Goal: Information Seeking & Learning: Learn about a topic

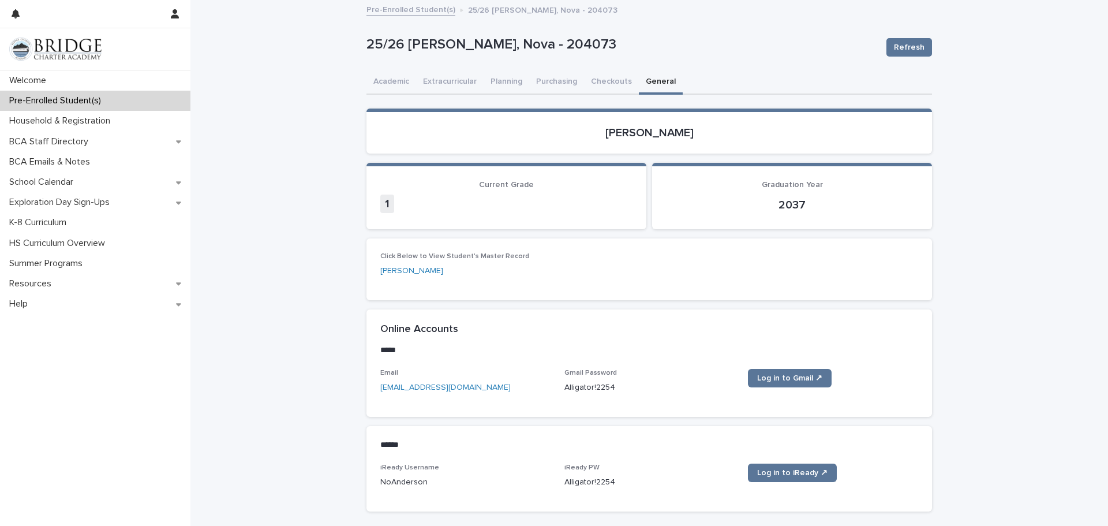
click at [269, 250] on div "**********" at bounding box center [648, 289] width 917 height 577
click at [565, 80] on button "Purchasing" at bounding box center [556, 82] width 55 height 24
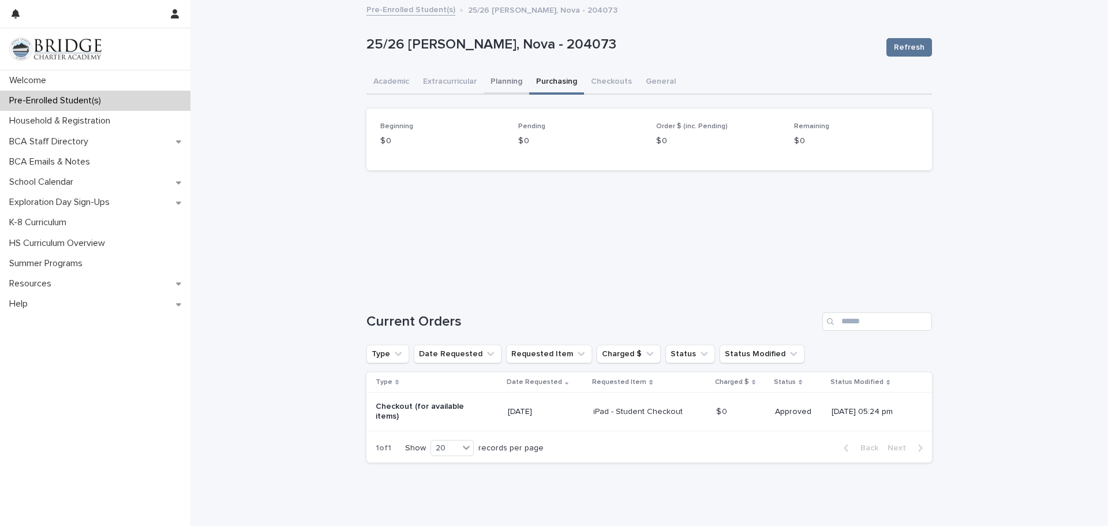
click at [509, 82] on button "Planning" at bounding box center [506, 82] width 46 height 24
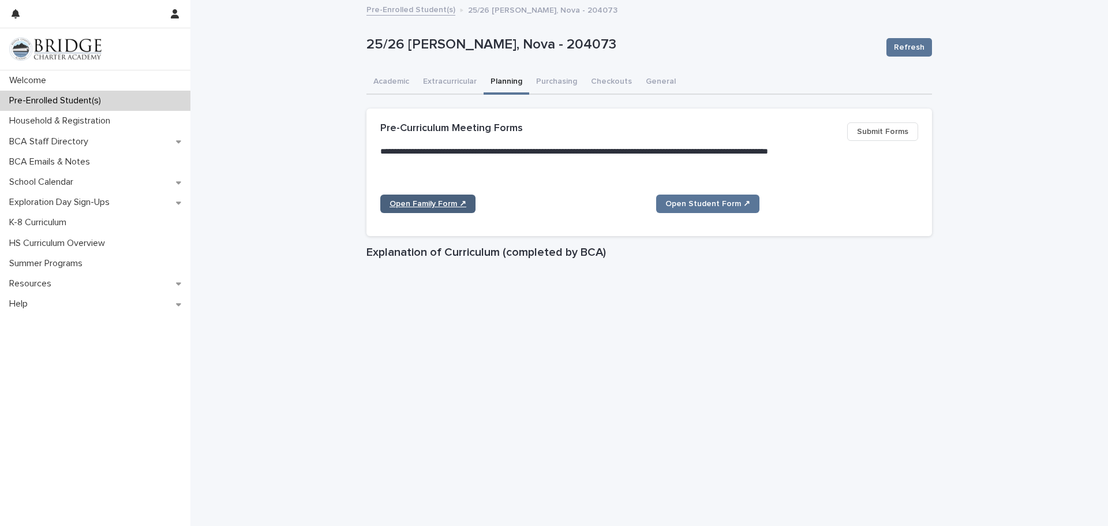
click at [451, 203] on span "Open Family Form ↗" at bounding box center [427, 204] width 77 height 8
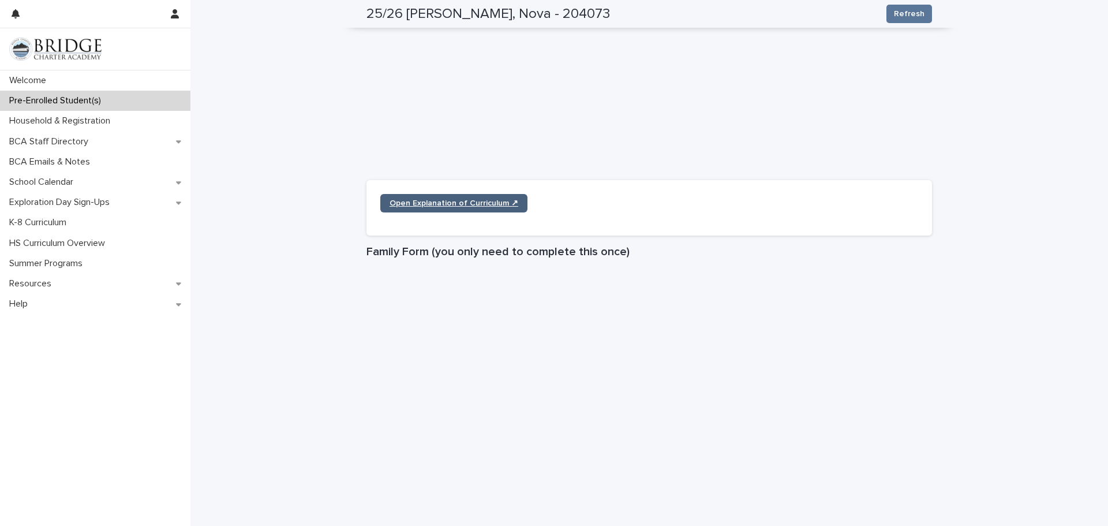
click at [402, 198] on link "Open Explanation of Curriculum ↗" at bounding box center [453, 203] width 147 height 18
click at [1036, 147] on div "**********" at bounding box center [648, 325] width 917 height 1509
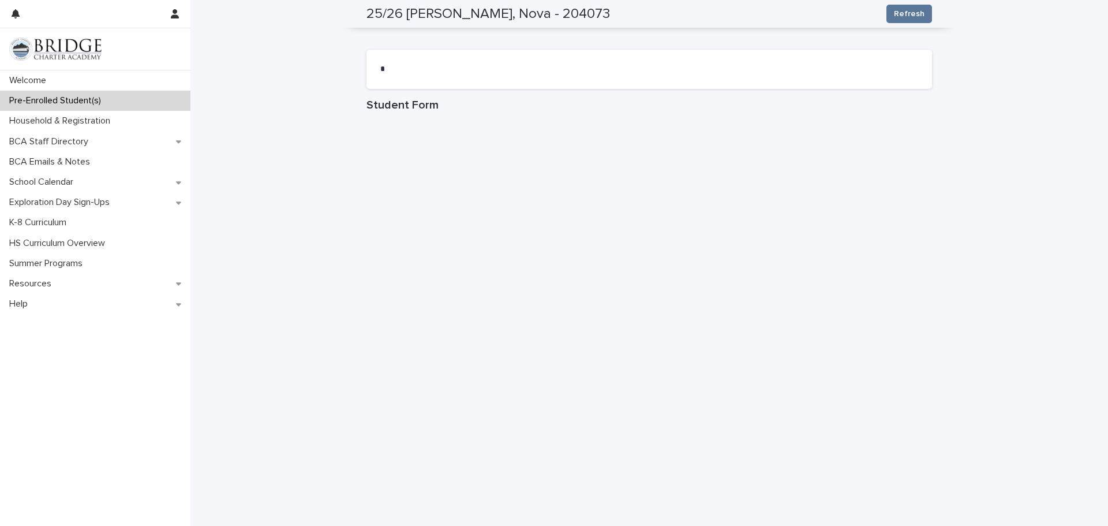
scroll to position [1017, 0]
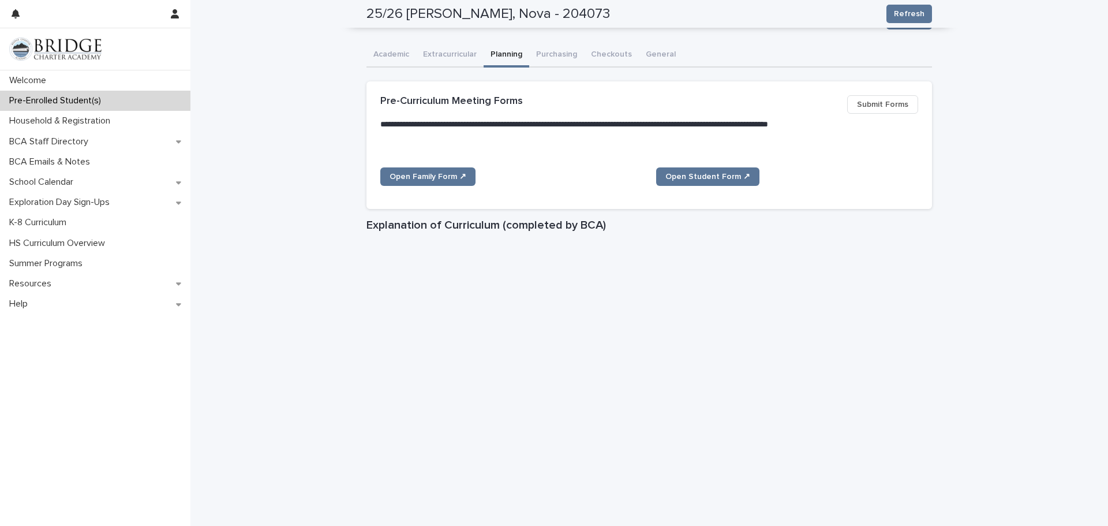
scroll to position [2, 0]
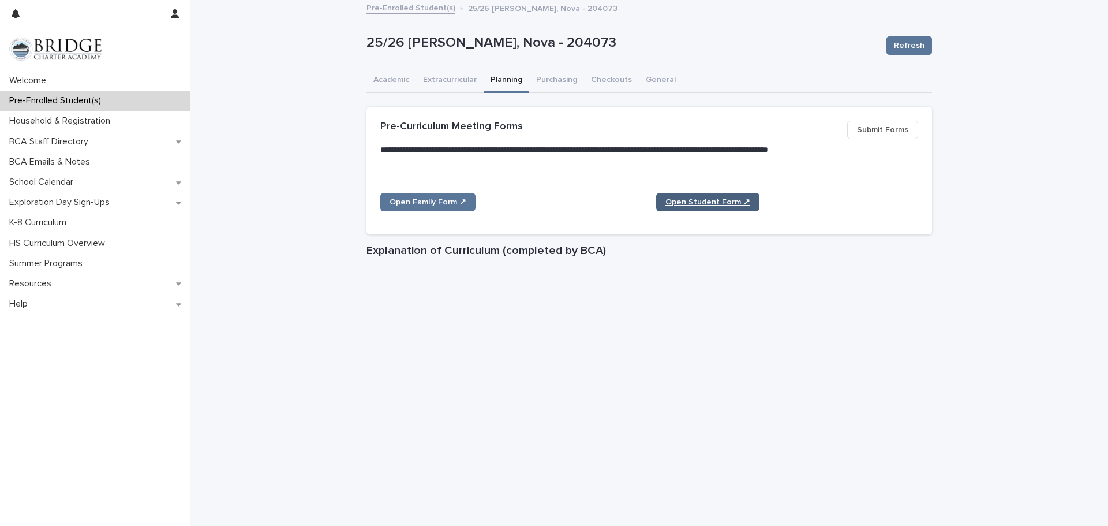
click at [699, 207] on link "Open Student Form ↗" at bounding box center [707, 202] width 103 height 18
click at [159, 103] on div "Pre-Enrolled Student(s)" at bounding box center [95, 101] width 190 height 20
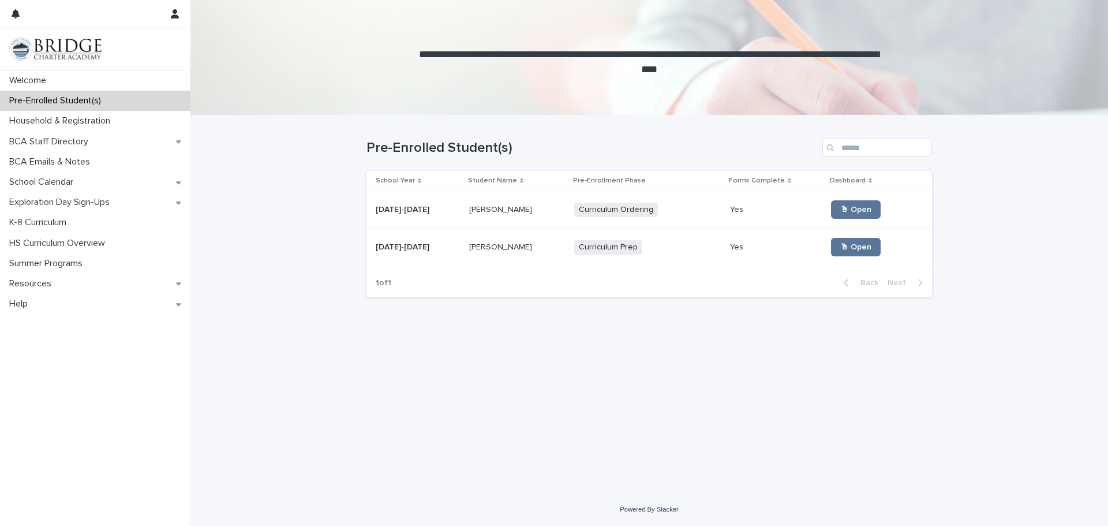
click at [562, 203] on td "[PERSON_NAME] [PERSON_NAME]" at bounding box center [516, 209] width 105 height 37
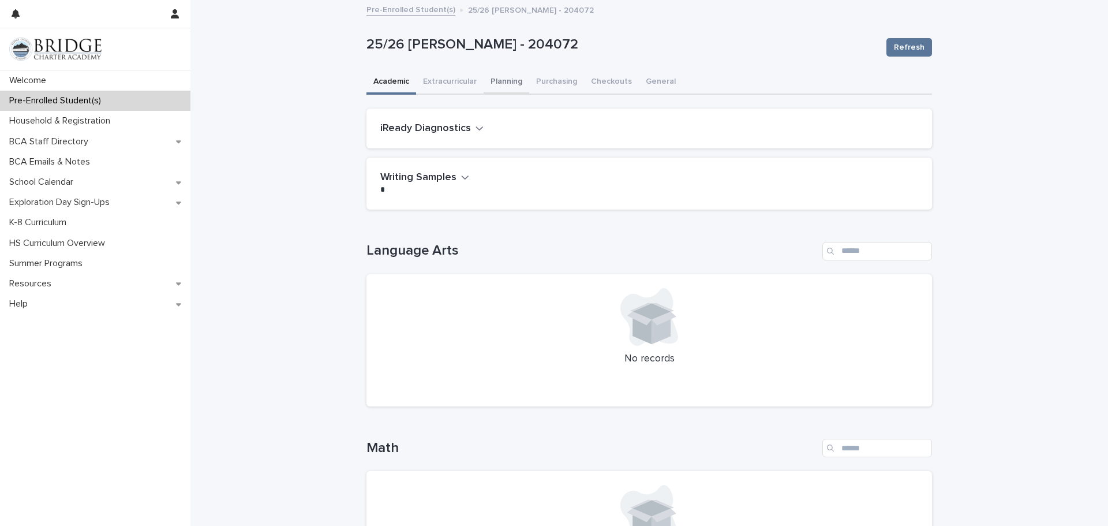
click at [520, 82] on button "Planning" at bounding box center [506, 82] width 46 height 24
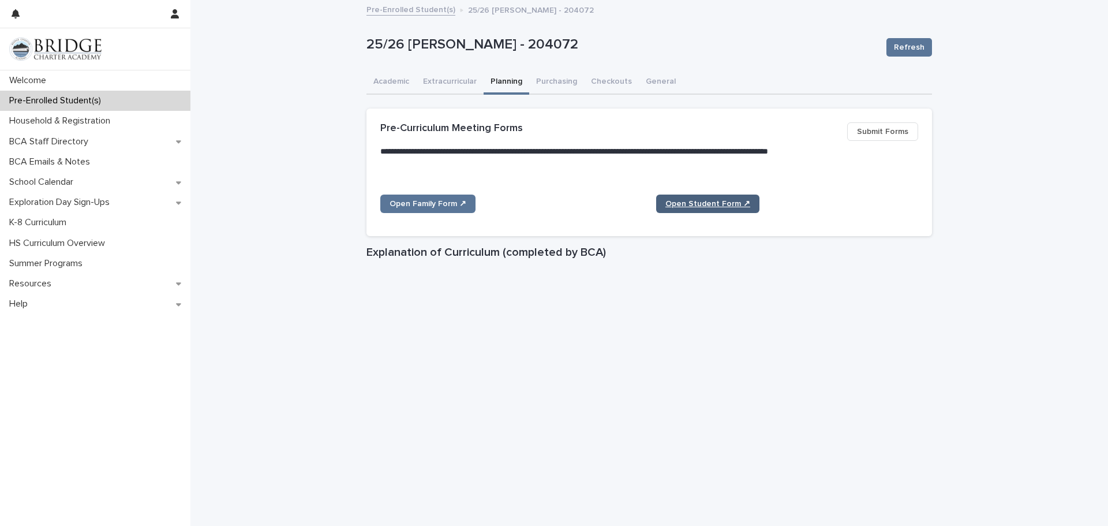
click at [687, 200] on span "Open Student Form ↗" at bounding box center [707, 204] width 85 height 8
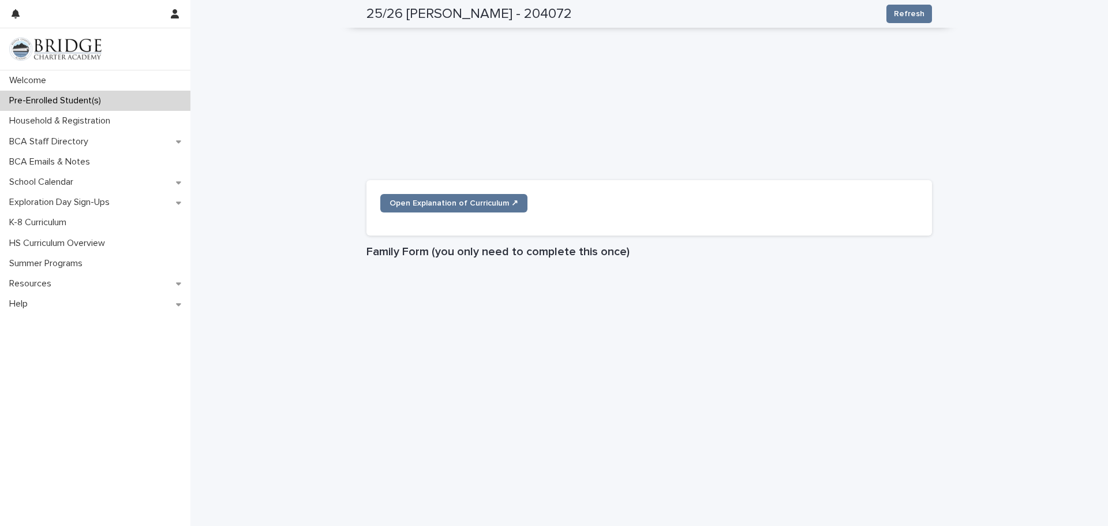
click at [1016, 244] on div "**********" at bounding box center [648, 325] width 917 height 1509
click at [1055, 193] on div "**********" at bounding box center [648, 325] width 917 height 1509
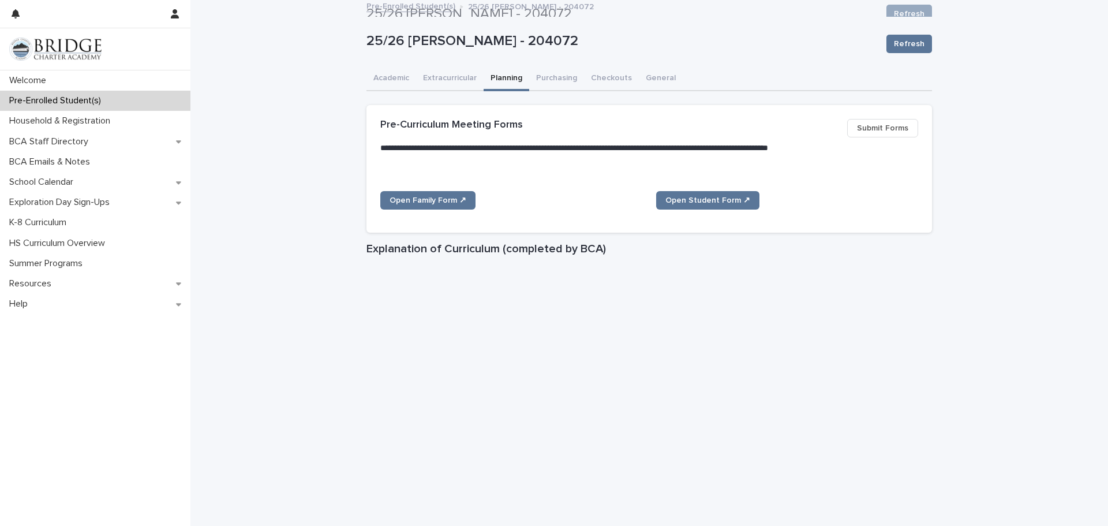
scroll to position [0, 0]
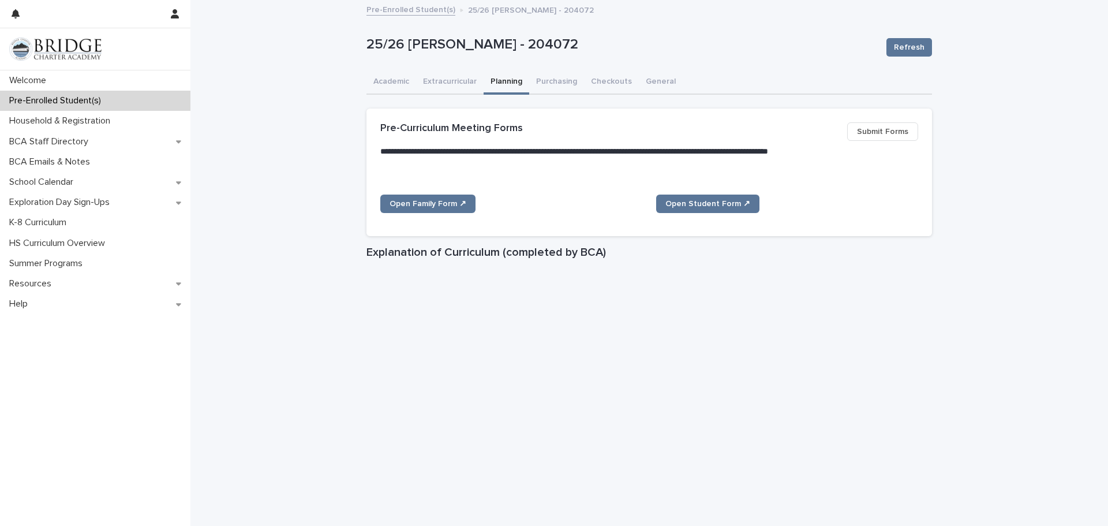
click at [891, 136] on span "Submit Forms" at bounding box center [882, 132] width 51 height 12
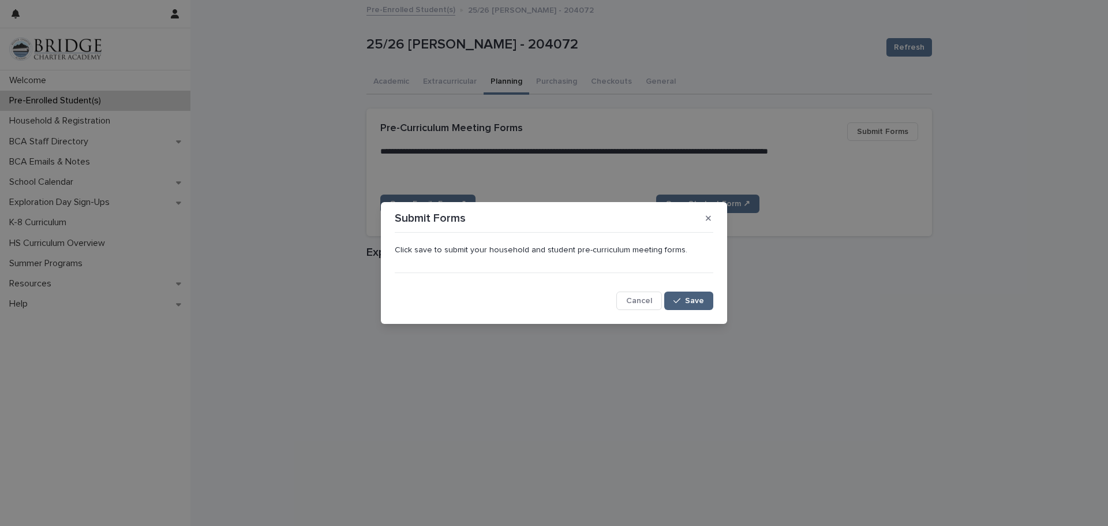
click at [680, 300] on icon "button" at bounding box center [676, 301] width 7 height 8
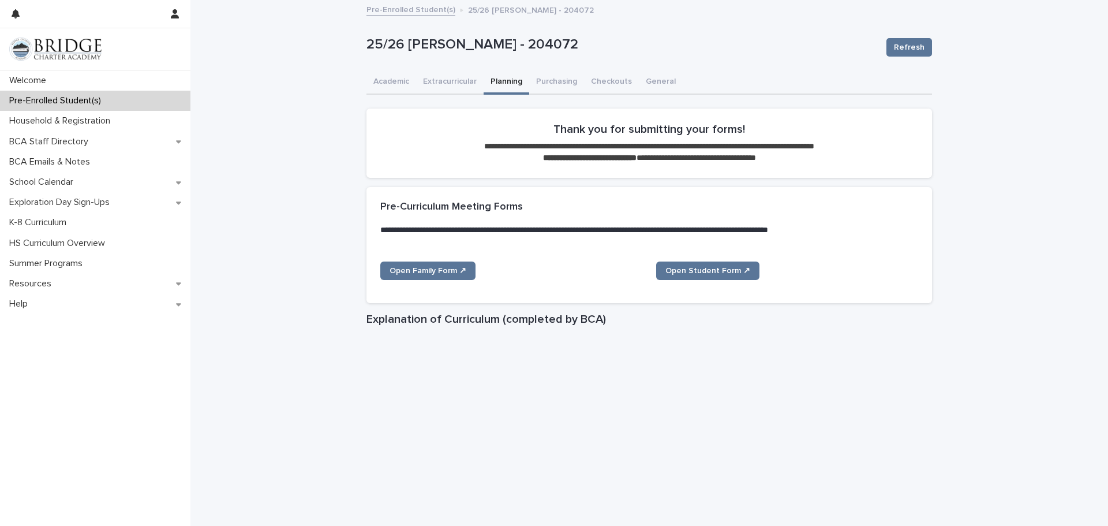
click at [57, 97] on p "Pre-Enrolled Student(s)" at bounding box center [58, 100] width 106 height 11
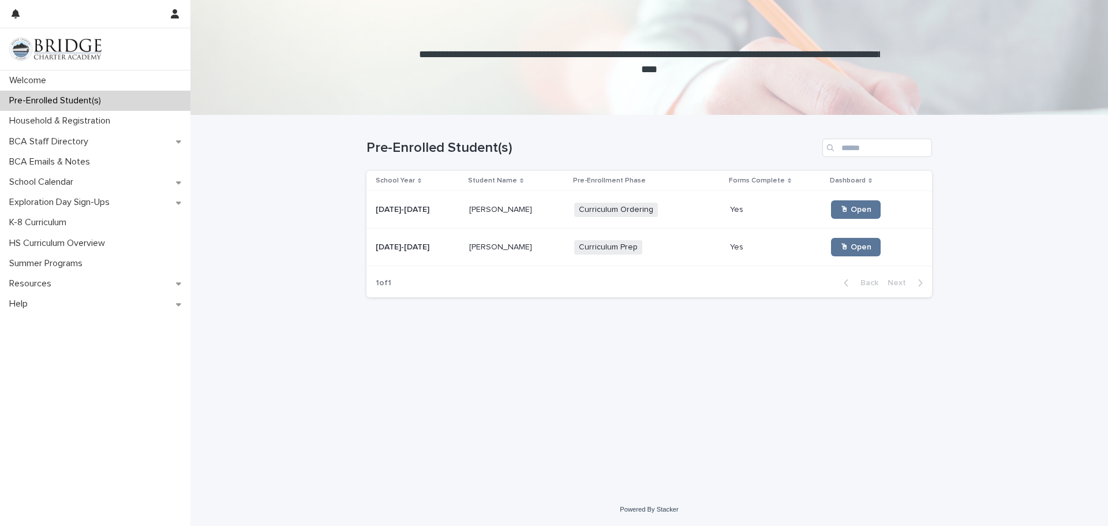
click at [534, 241] on div "Nova [PERSON_NAME] [PERSON_NAME]" at bounding box center [517, 247] width 96 height 19
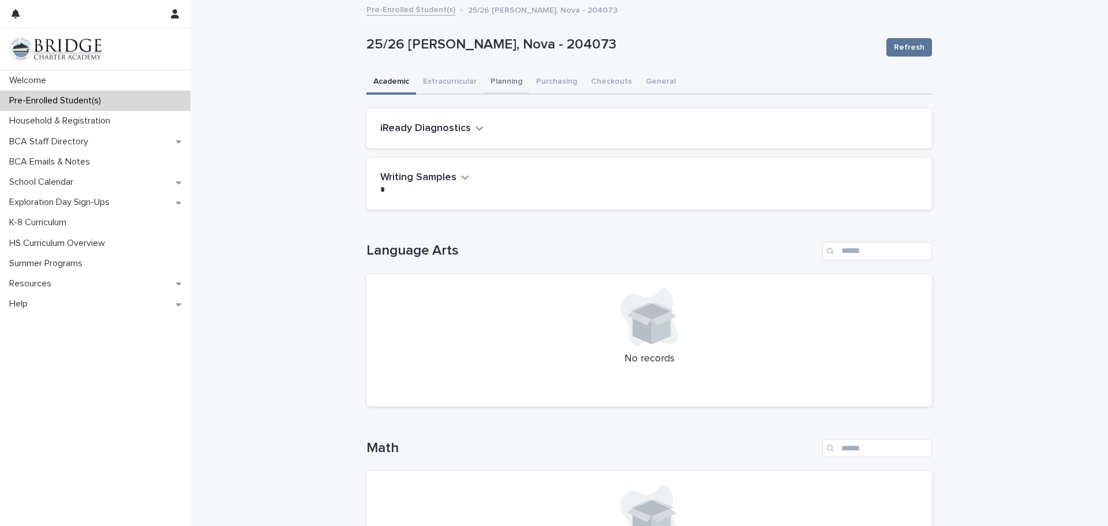
click at [497, 87] on button "Planning" at bounding box center [506, 82] width 46 height 24
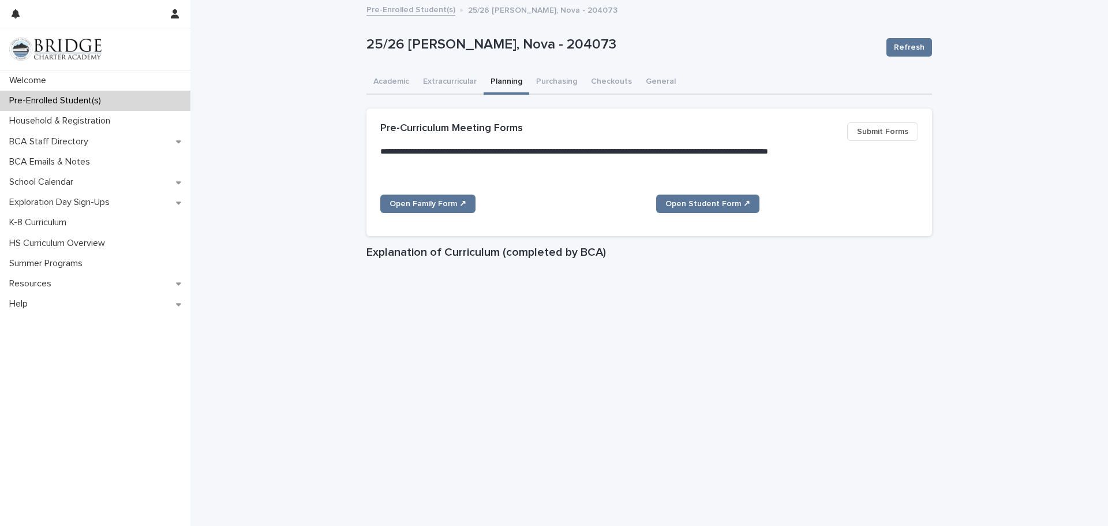
click at [910, 127] on button "Submit Forms" at bounding box center [882, 131] width 71 height 18
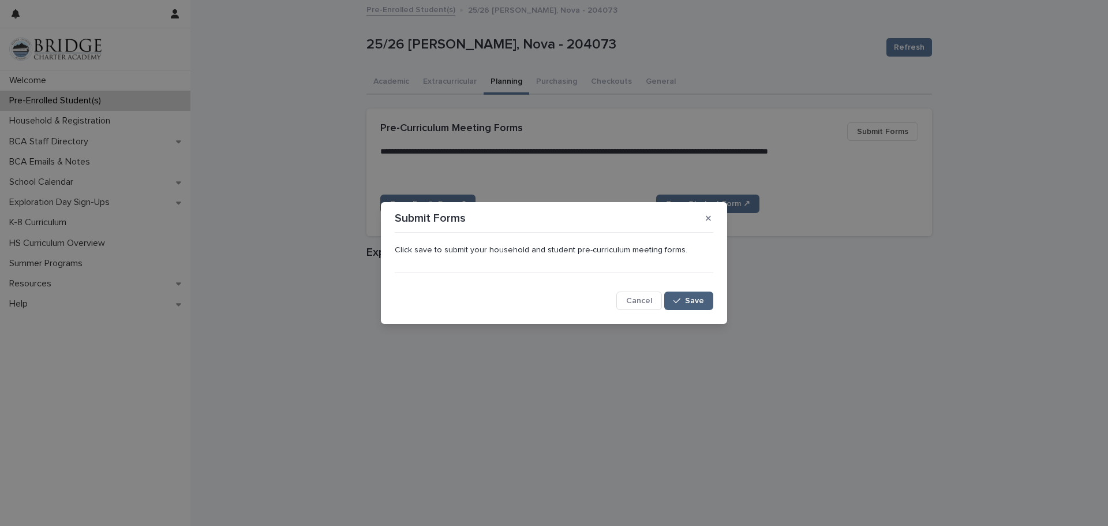
click at [673, 301] on button "Save" at bounding box center [688, 300] width 49 height 18
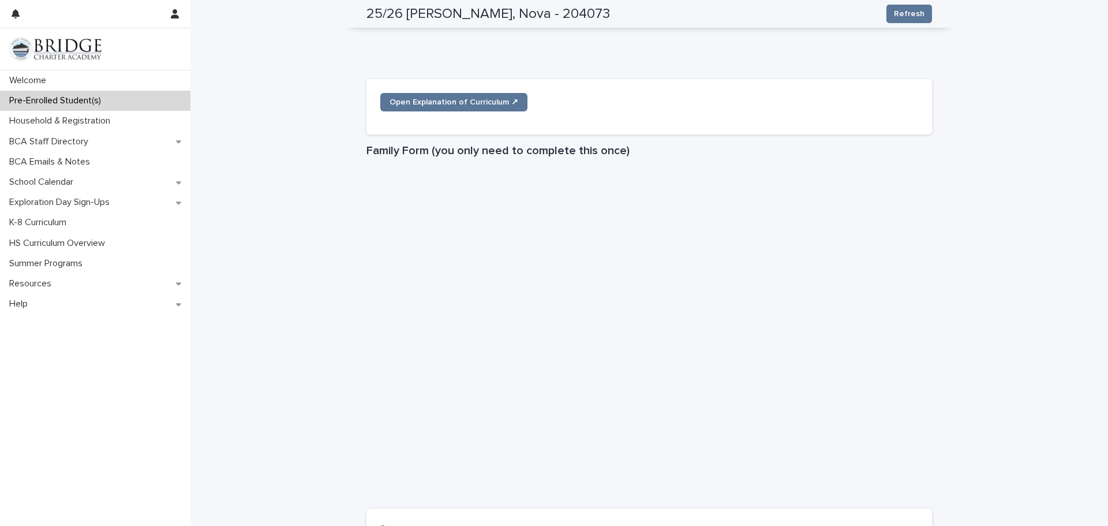
scroll to position [831, 0]
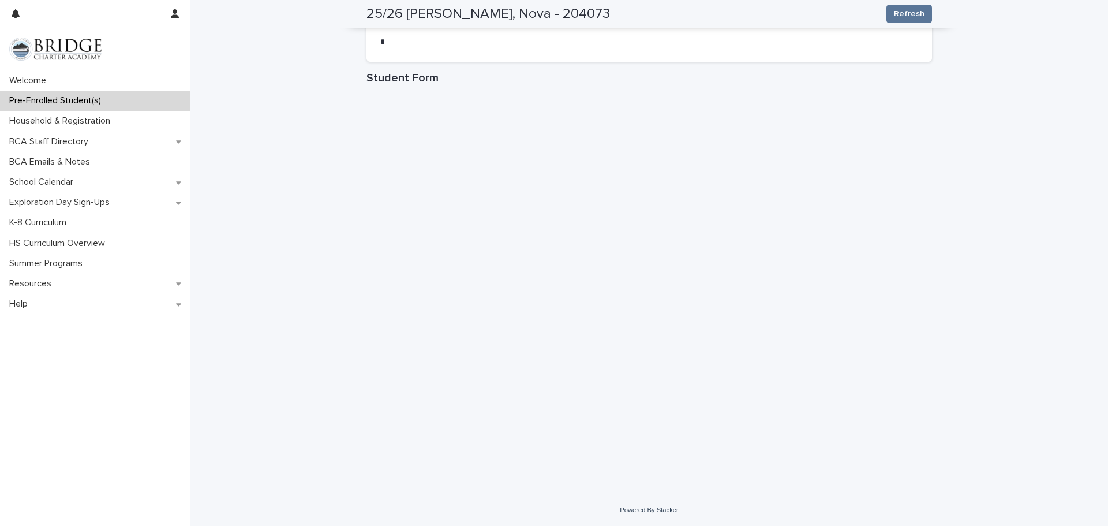
scroll to position [1006, 0]
click at [44, 215] on div "K-8 Curriculum" at bounding box center [95, 222] width 190 height 20
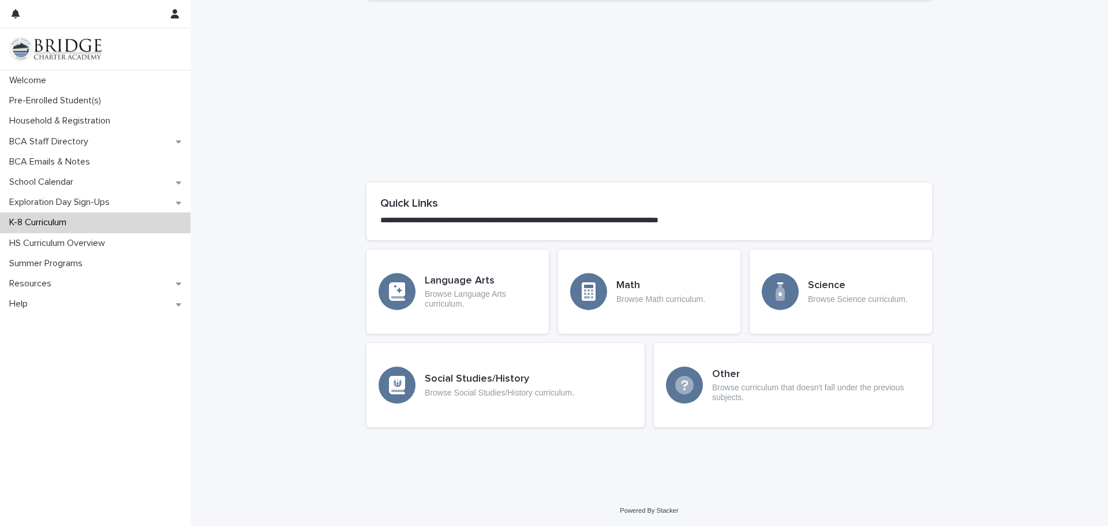
scroll to position [449, 0]
click at [455, 288] on p "Browse Language Arts curriculum." at bounding box center [481, 298] width 112 height 20
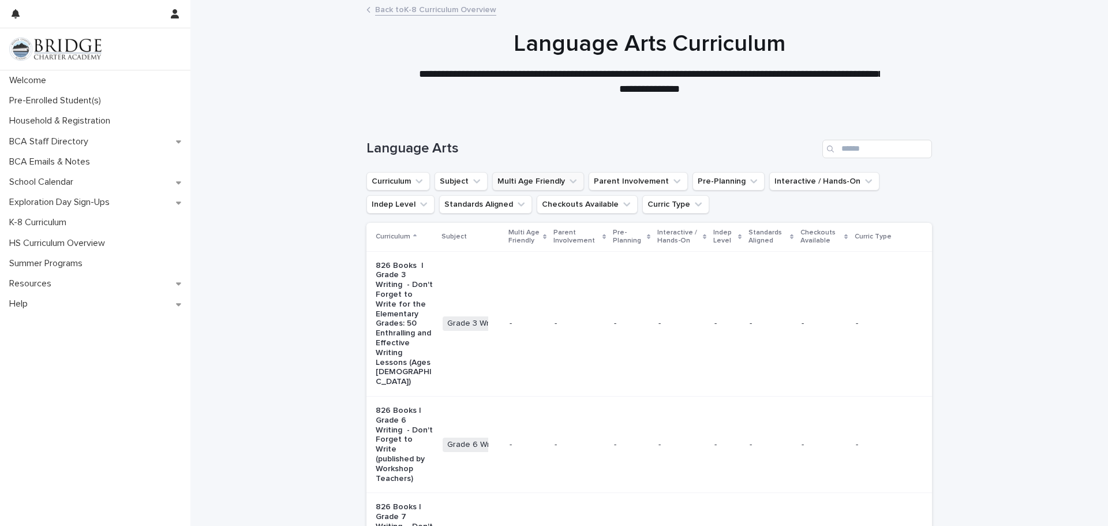
click at [552, 187] on button "Multi Age Friendly" at bounding box center [538, 181] width 92 height 18
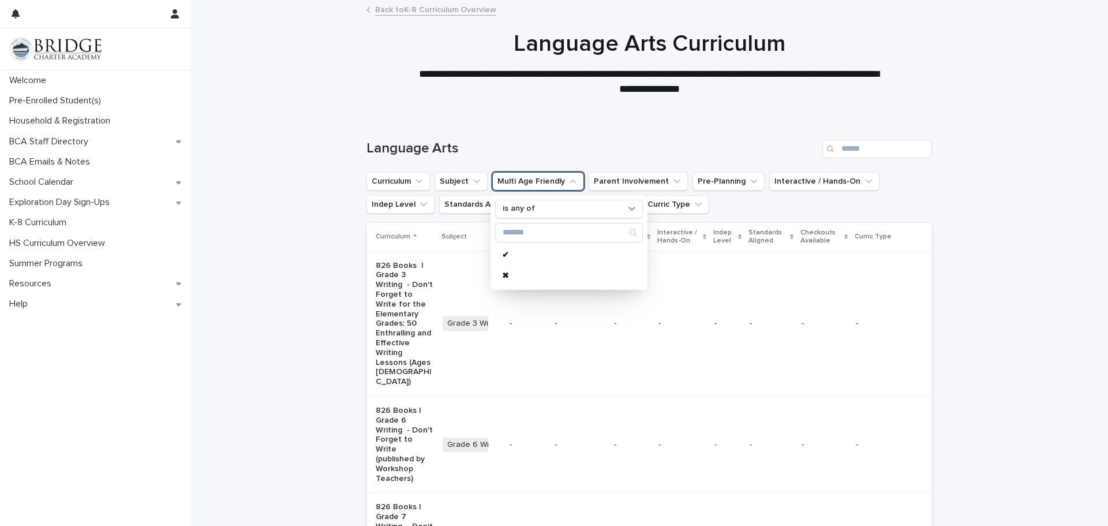
click at [543, 155] on h1 "Language Arts" at bounding box center [591, 148] width 451 height 17
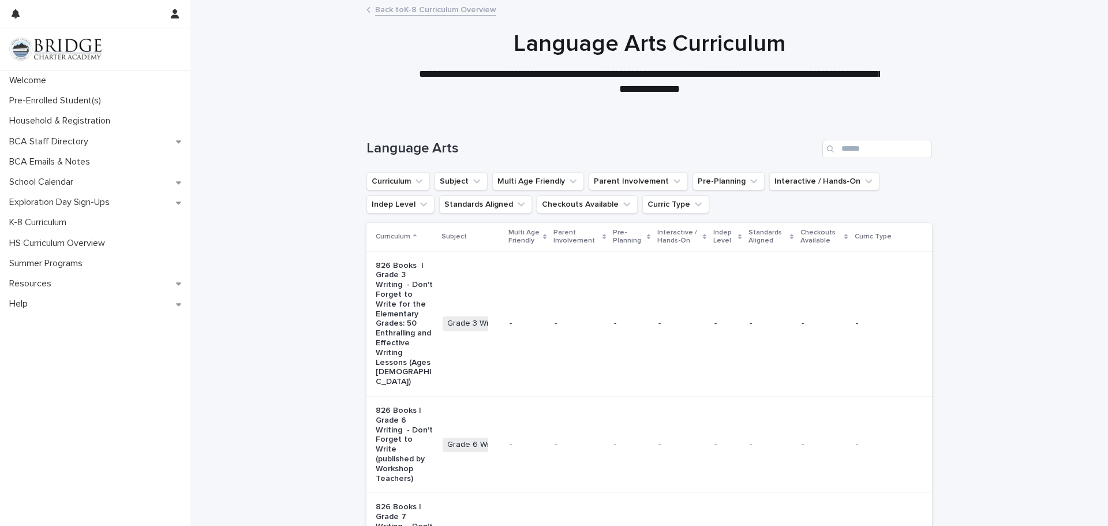
click at [532, 242] on p "Multi Age Friendly" at bounding box center [524, 236] width 32 height 21
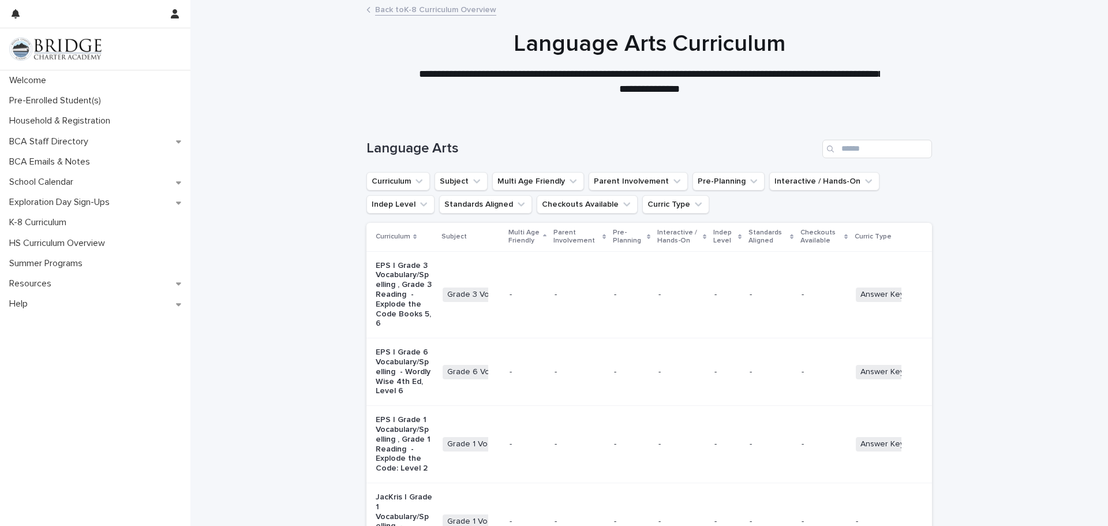
click at [532, 242] on p "Multi Age Friendly" at bounding box center [524, 236] width 32 height 21
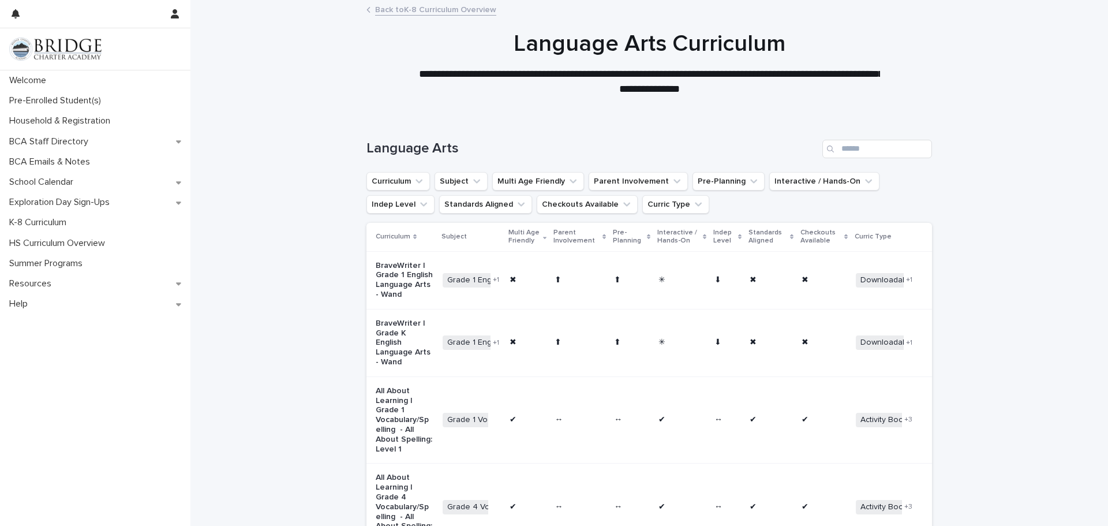
click at [390, 232] on p "Curriculum" at bounding box center [393, 236] width 35 height 13
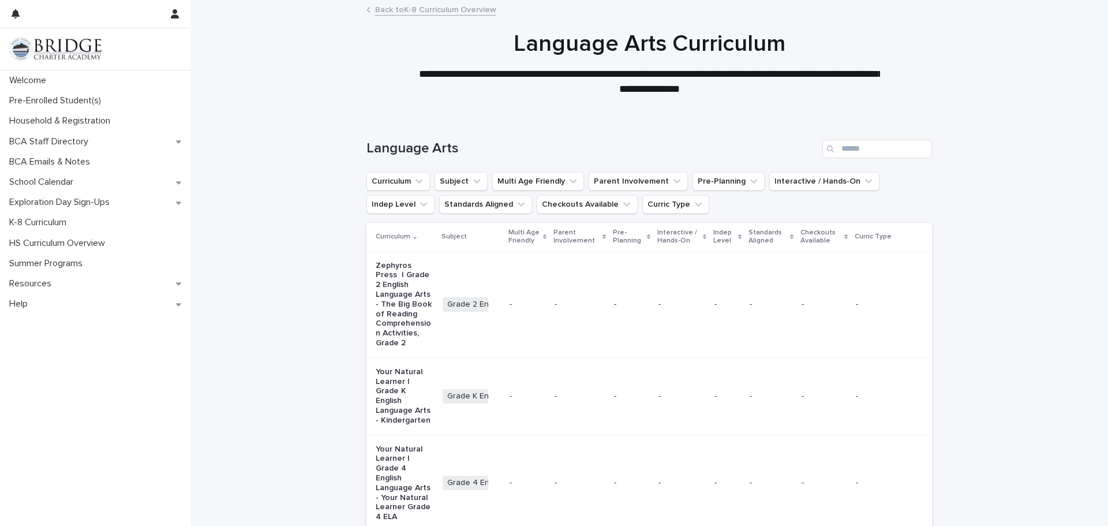
click at [390, 232] on p "Curriculum" at bounding box center [393, 236] width 35 height 13
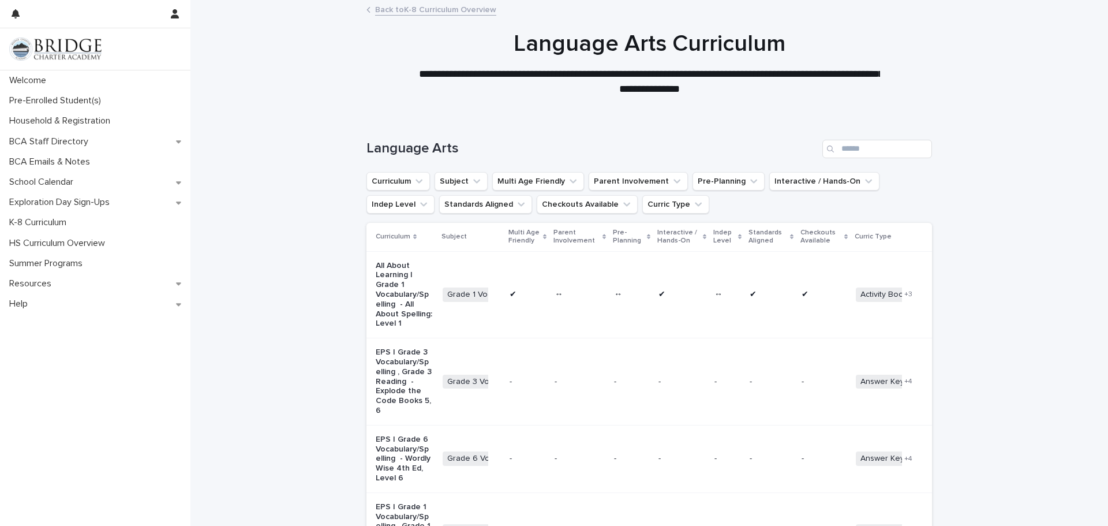
click at [448, 239] on p "Subject" at bounding box center [453, 236] width 25 height 13
click at [407, 186] on button "Curriculum" at bounding box center [397, 181] width 63 height 18
click at [423, 242] on div "contains" at bounding box center [444, 221] width 157 height 52
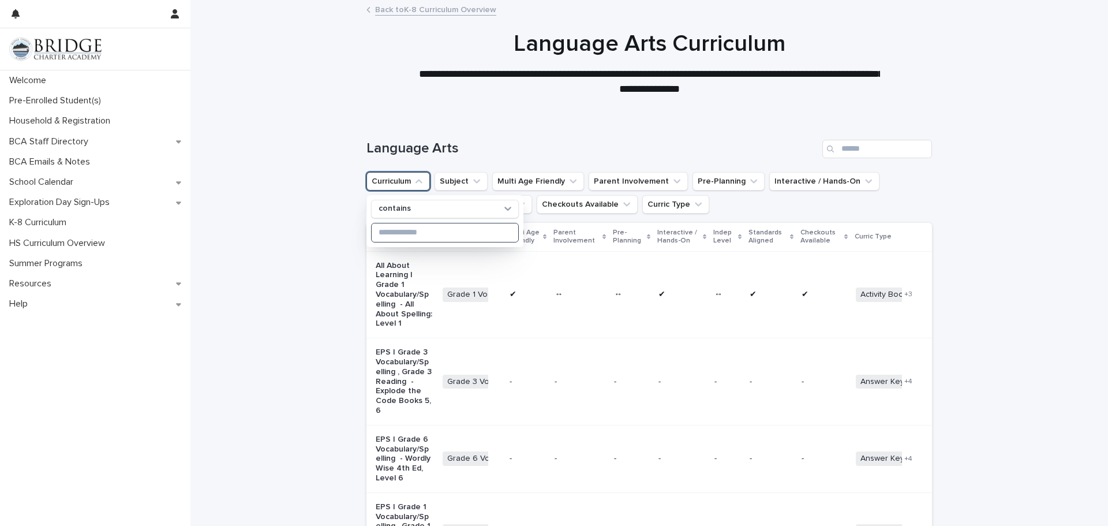
click at [411, 239] on input at bounding box center [445, 232] width 147 height 18
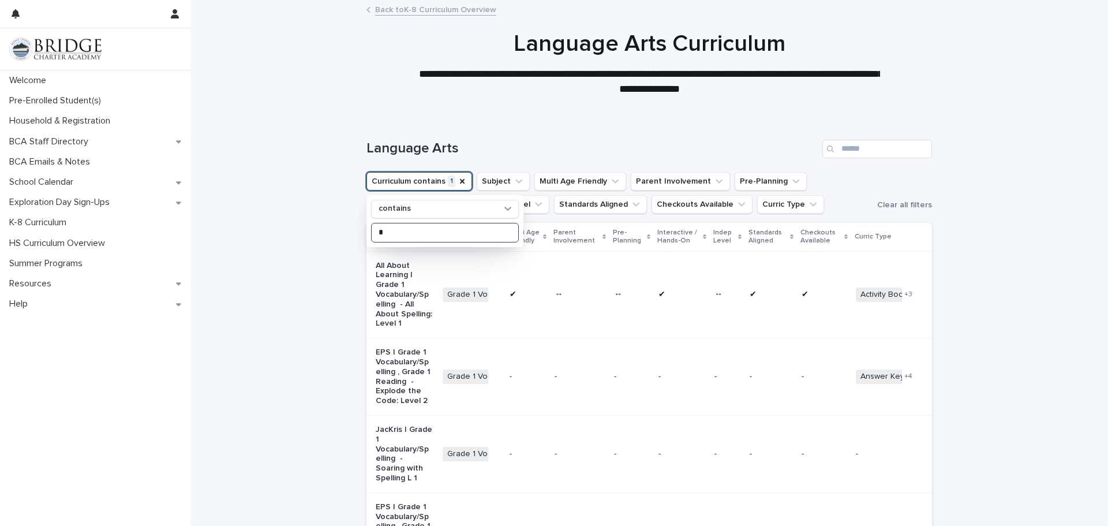
type input "*"
click at [903, 145] on input "Search" at bounding box center [877, 149] width 110 height 18
click at [870, 152] on input "***" at bounding box center [877, 149] width 110 height 18
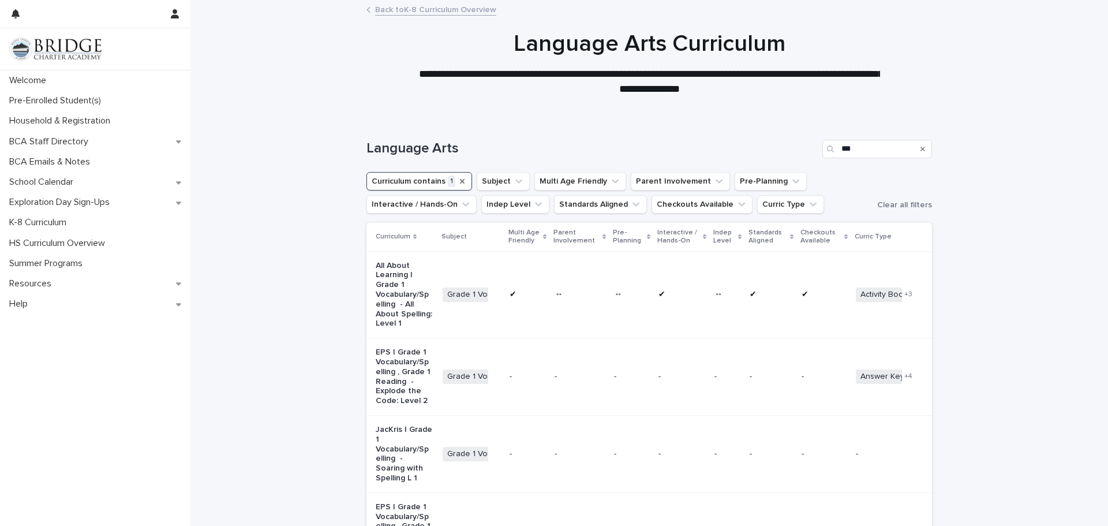
click at [458, 184] on icon "Curriculum" at bounding box center [461, 181] width 9 height 9
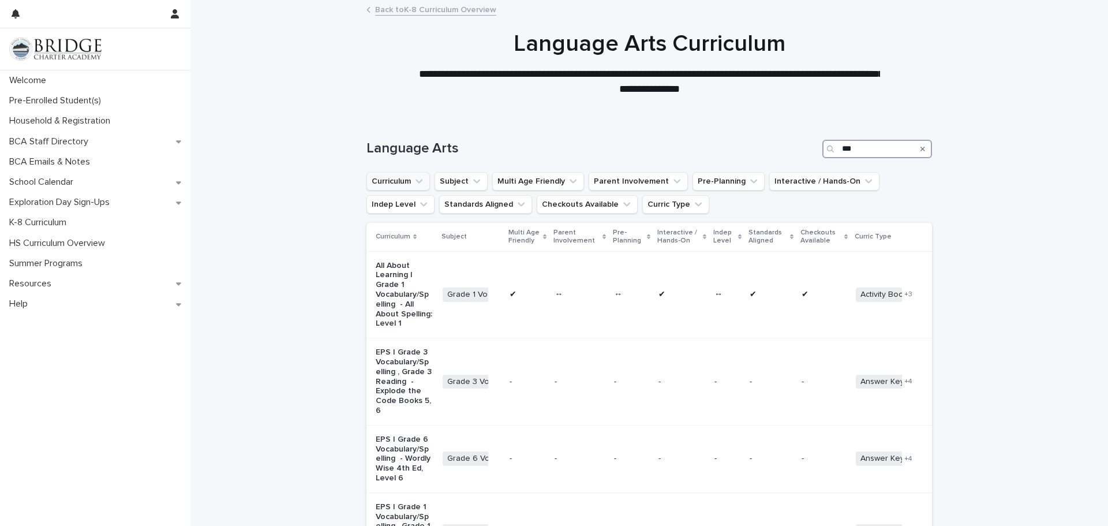
click at [884, 146] on input "***" at bounding box center [877, 149] width 110 height 18
type input "*"
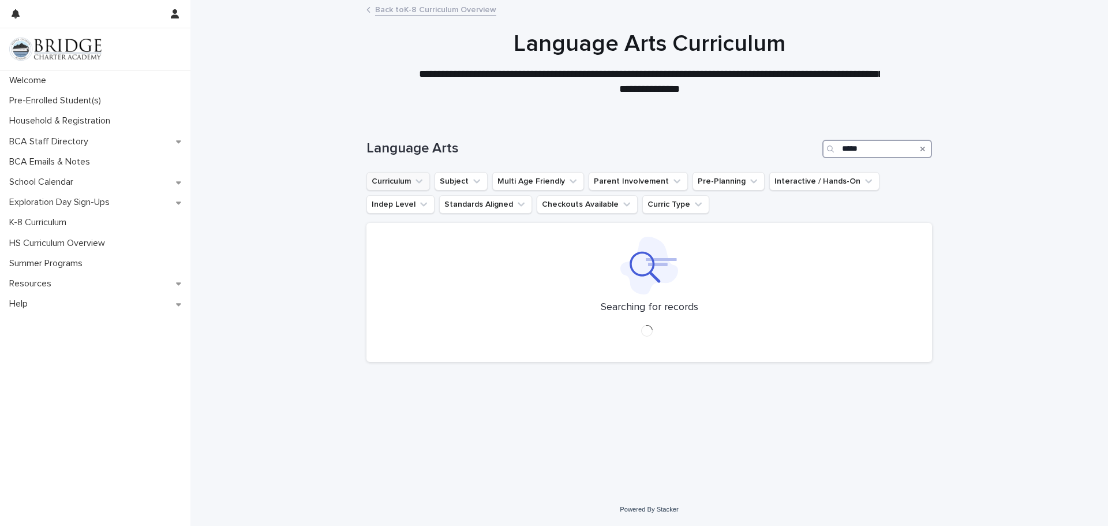
type input "******"
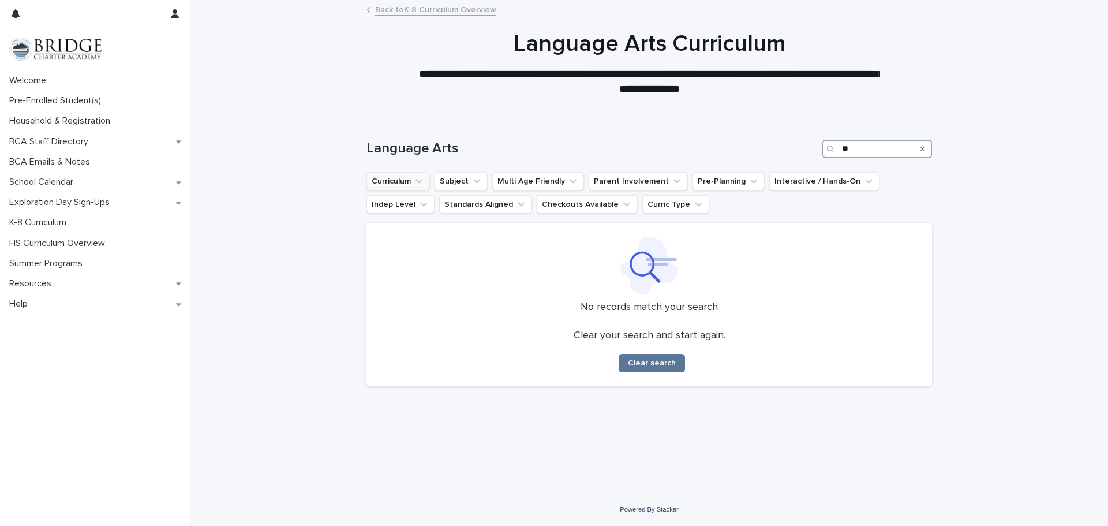
type input "*"
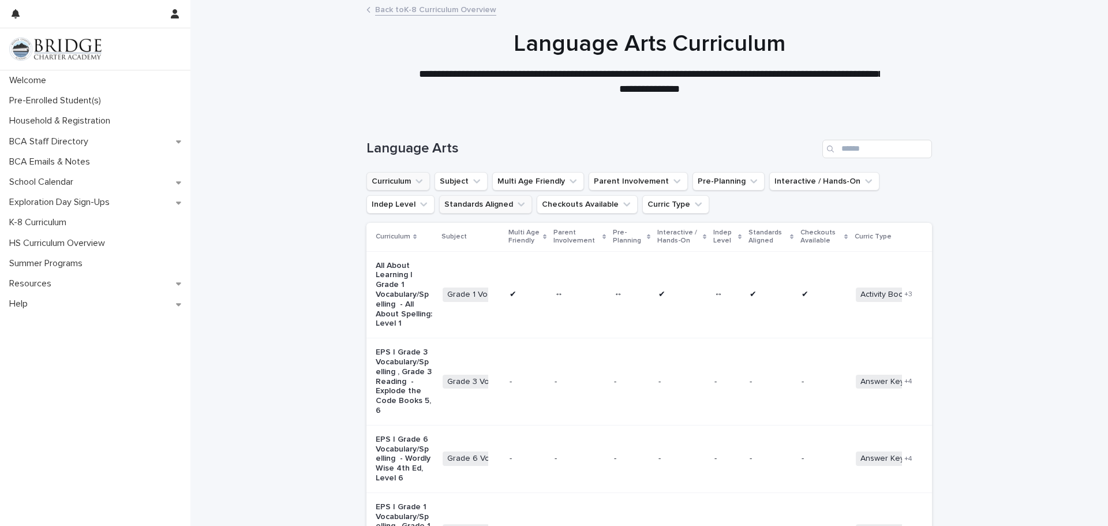
click at [515, 205] on icon "Standards Aligned" at bounding box center [521, 204] width 12 height 12
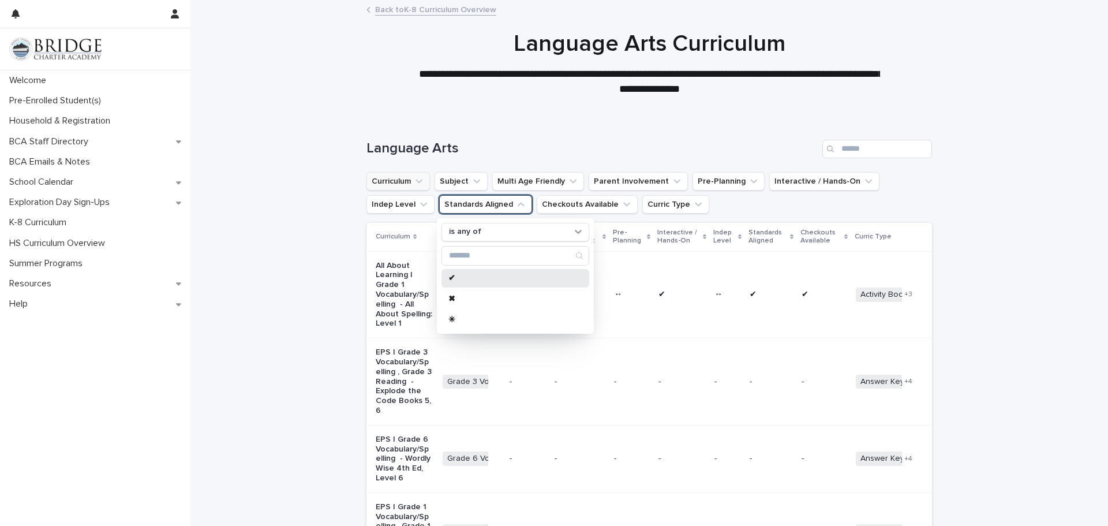
click at [460, 277] on p "✔" at bounding box center [509, 278] width 122 height 8
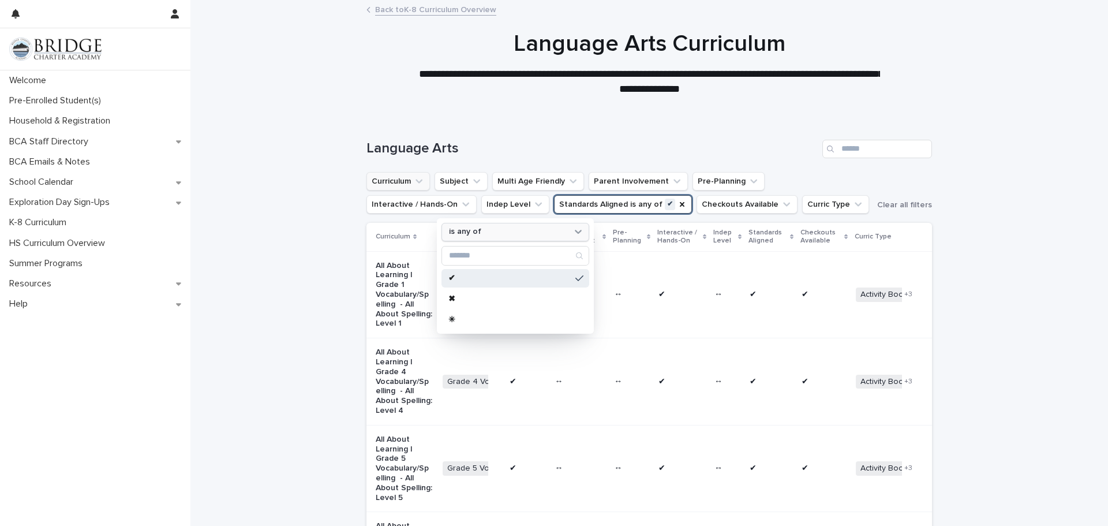
click at [510, 229] on div "is any of" at bounding box center [507, 232] width 127 height 12
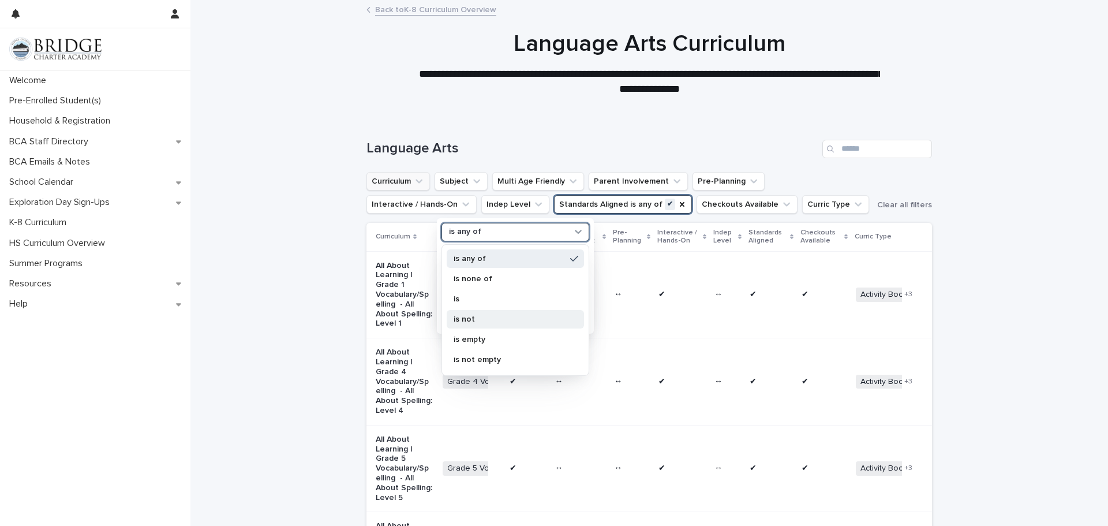
click at [459, 310] on div "is not" at bounding box center [515, 319] width 137 height 18
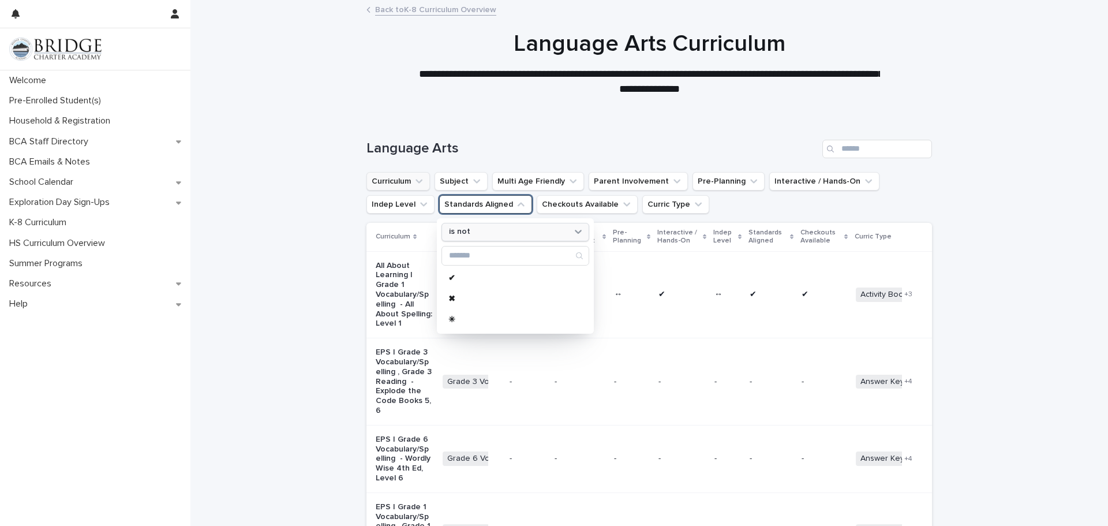
click at [505, 226] on div "is not" at bounding box center [507, 232] width 127 height 12
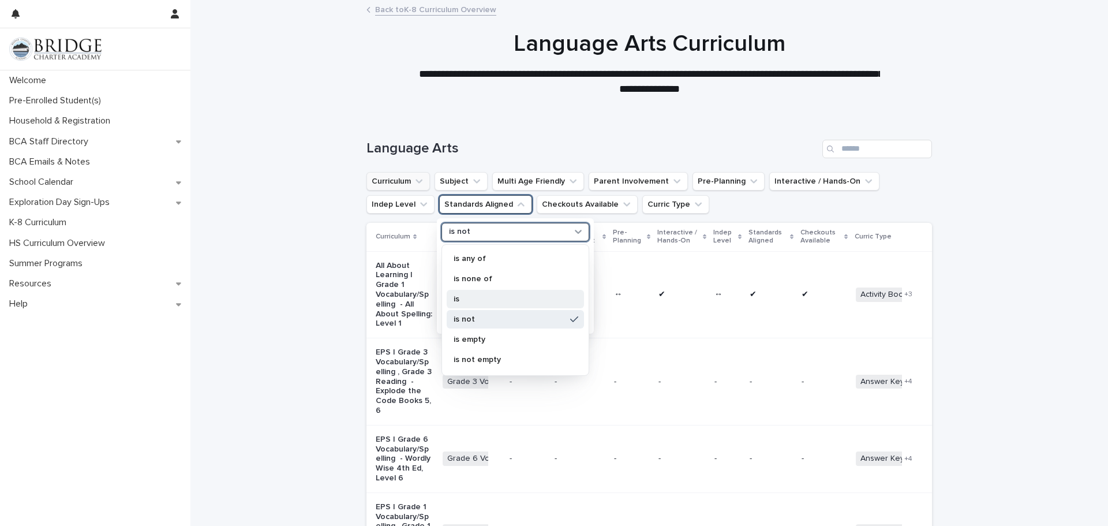
click at [463, 298] on p "is" at bounding box center [509, 299] width 112 height 8
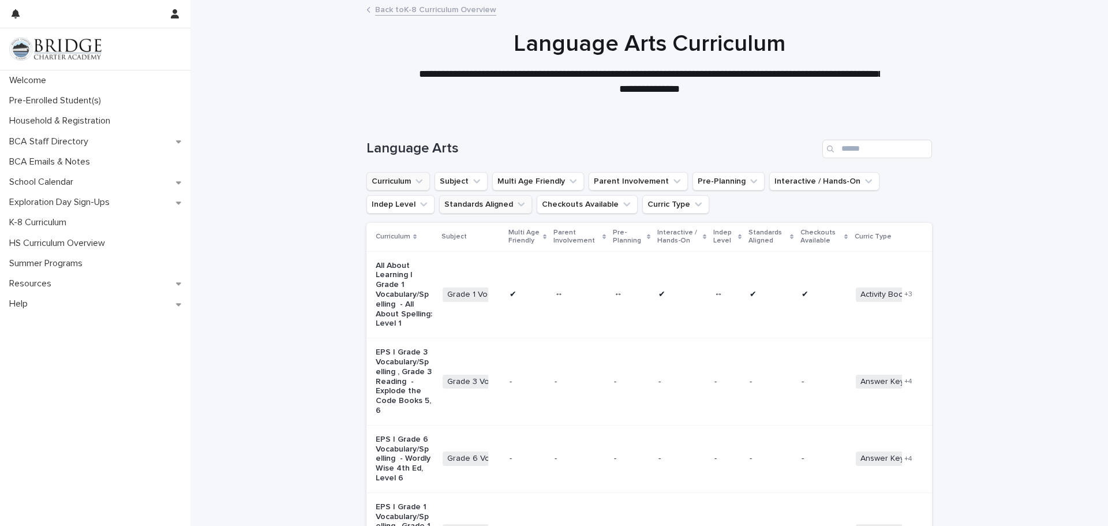
click at [501, 211] on button "Standards Aligned" at bounding box center [485, 204] width 93 height 18
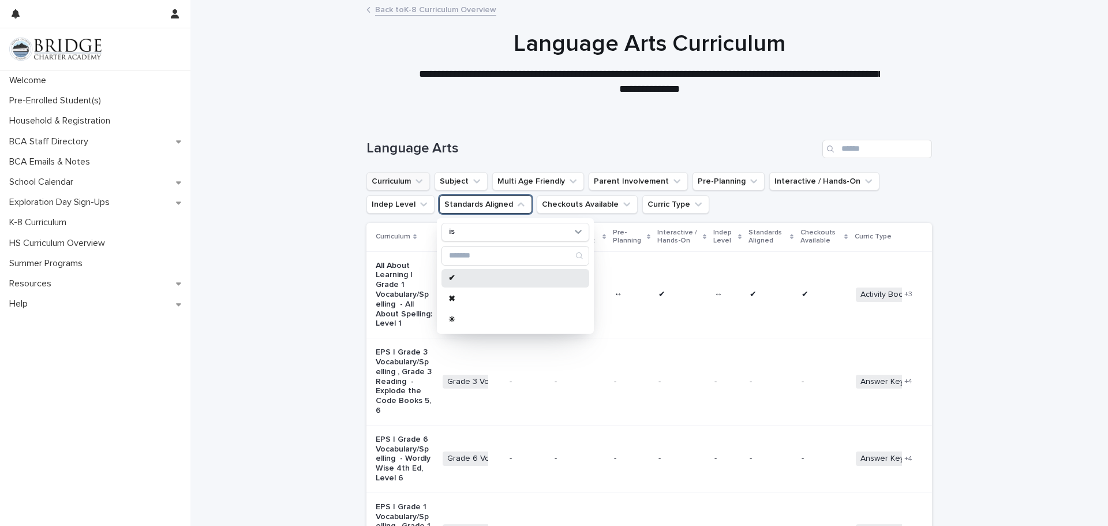
click at [470, 282] on p "✔" at bounding box center [509, 278] width 122 height 8
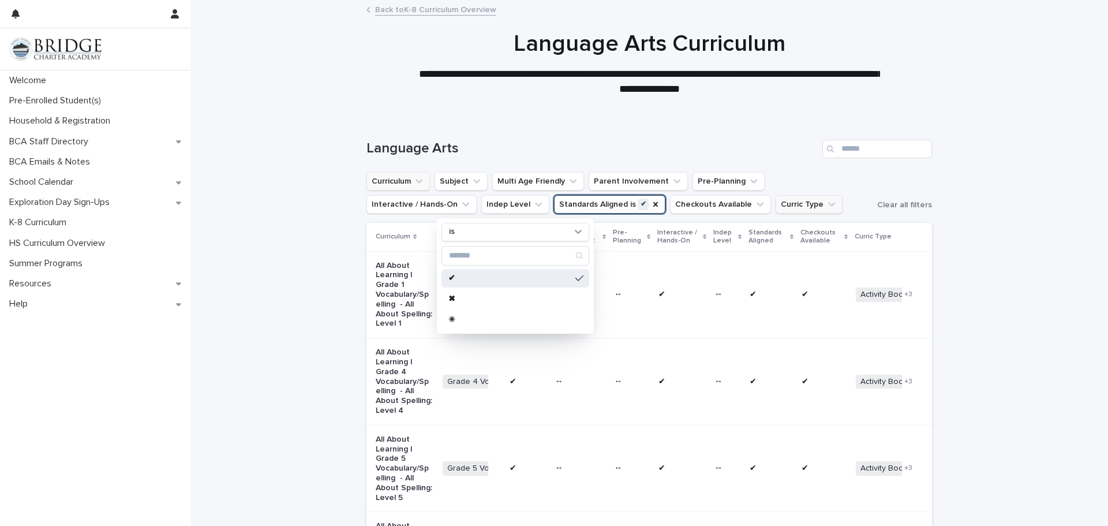
click at [775, 211] on button "Curric Type" at bounding box center [808, 204] width 67 height 18
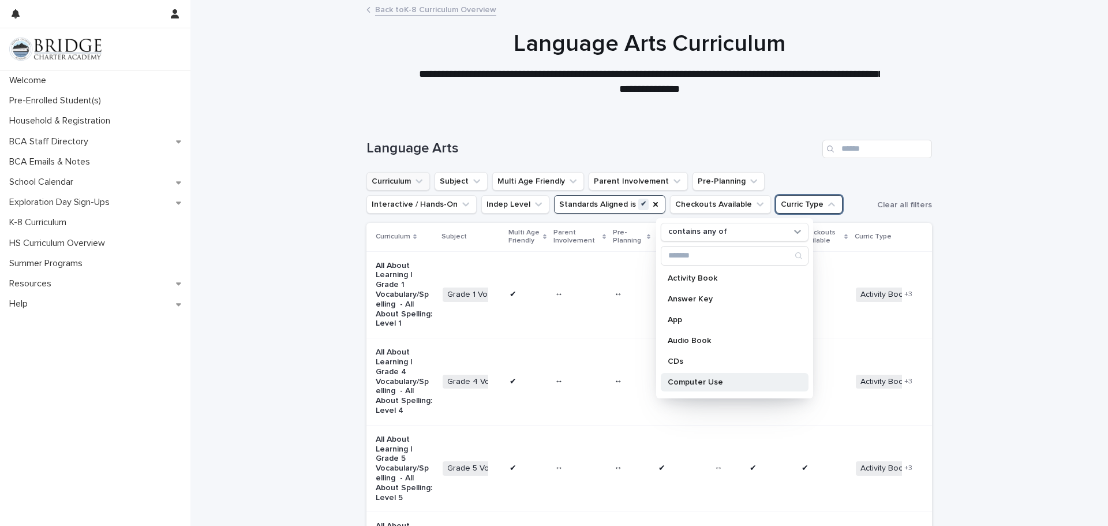
click at [703, 379] on p "Computer Use" at bounding box center [728, 382] width 122 height 8
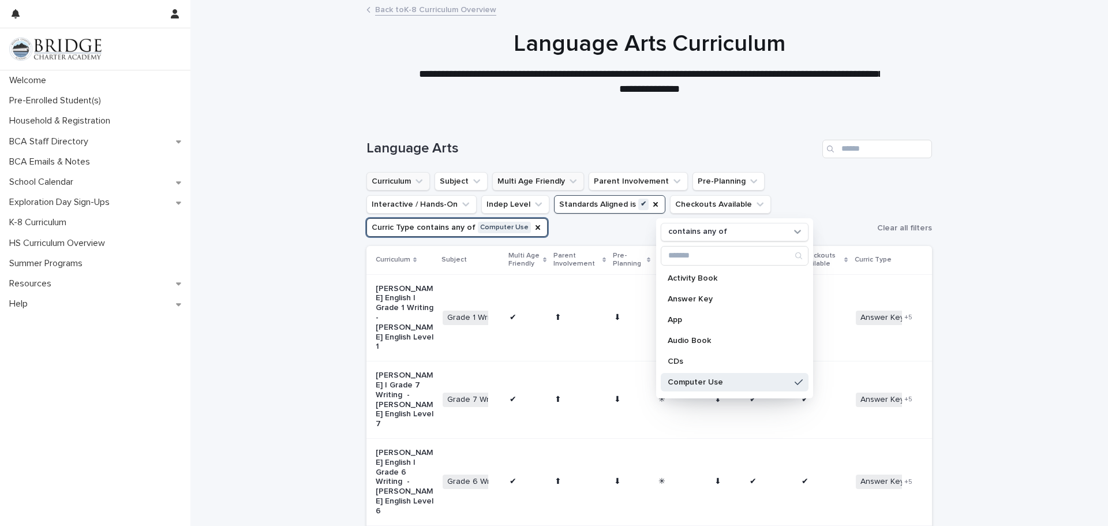
click at [553, 178] on button "Multi Age Friendly" at bounding box center [538, 181] width 92 height 18
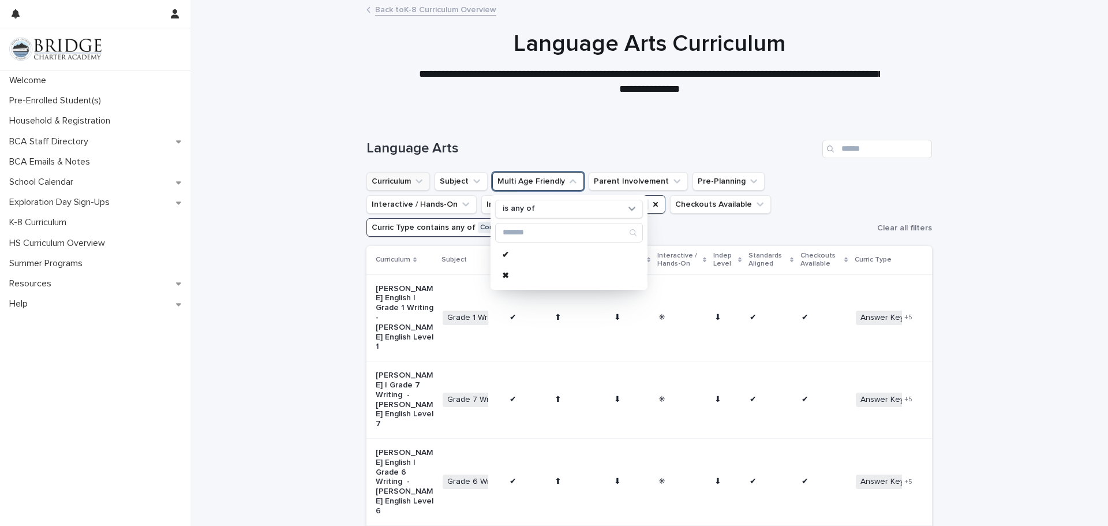
click at [742, 108] on div at bounding box center [648, 58] width 917 height 115
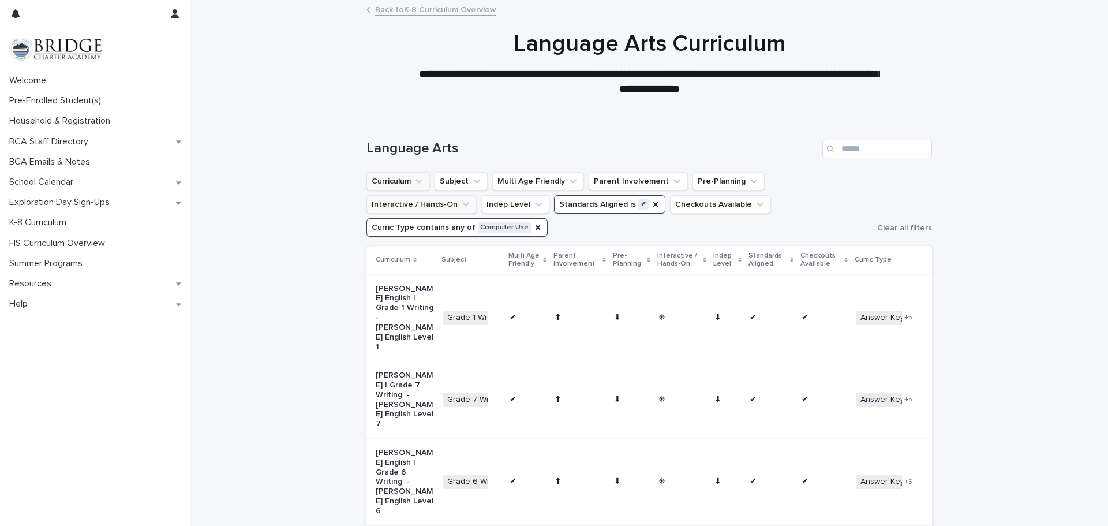
click at [477, 195] on button "Interactive / Hands-On" at bounding box center [421, 204] width 110 height 18
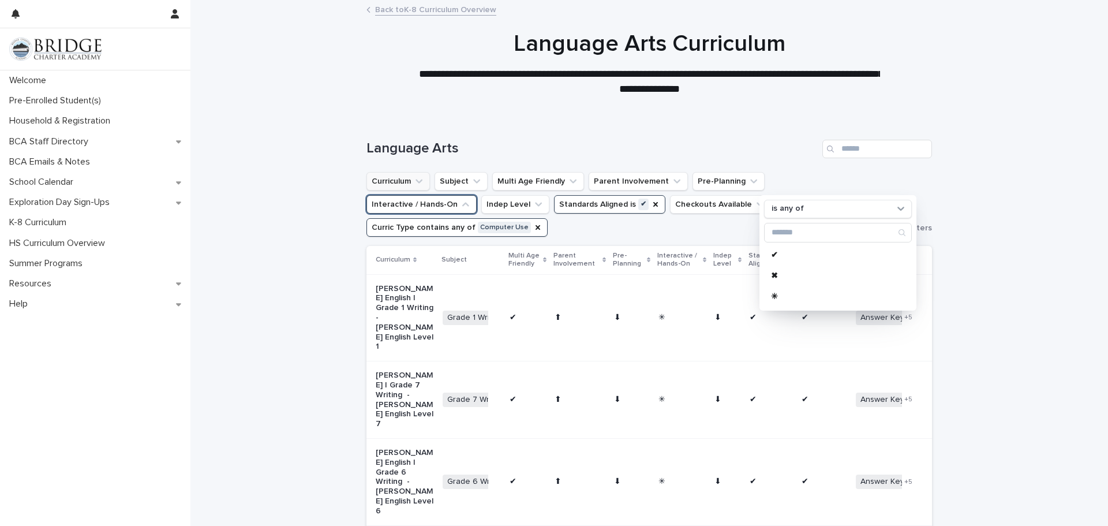
click at [777, 135] on div "Language Arts" at bounding box center [648, 144] width 565 height 55
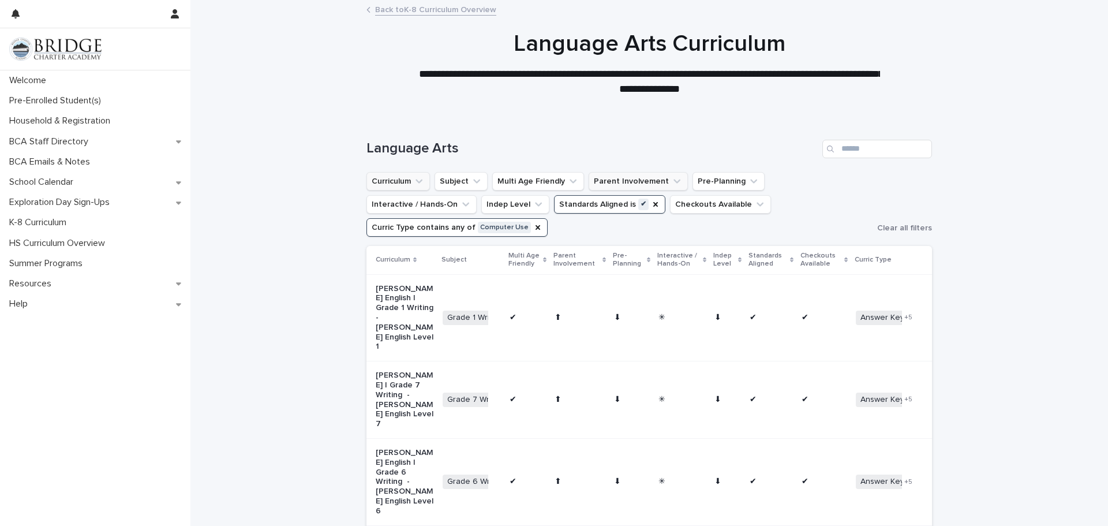
click at [641, 181] on button "Parent Involvement" at bounding box center [637, 181] width 99 height 18
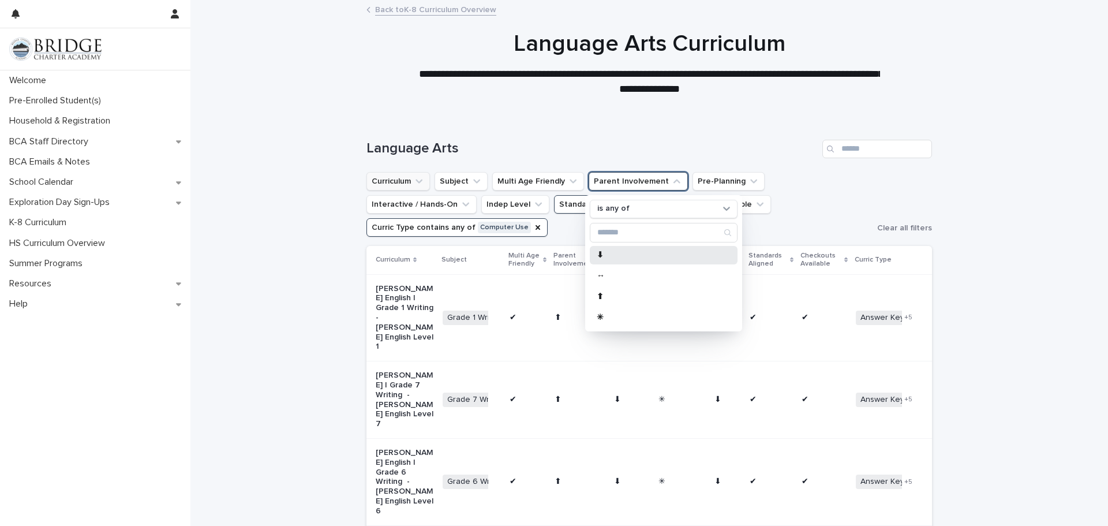
click at [601, 257] on p "⬇" at bounding box center [658, 255] width 122 height 8
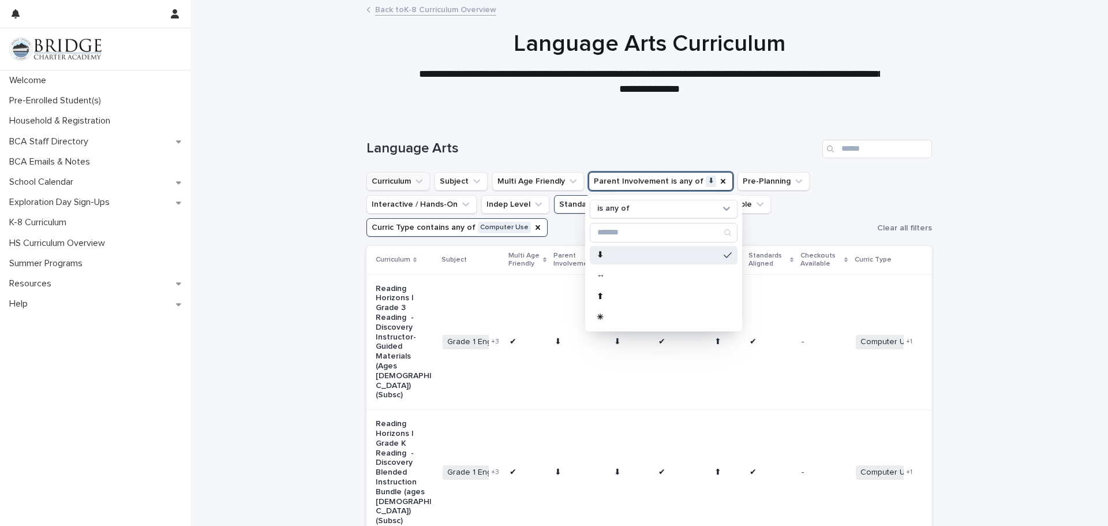
click at [552, 149] on h1 "Language Arts" at bounding box center [591, 148] width 451 height 17
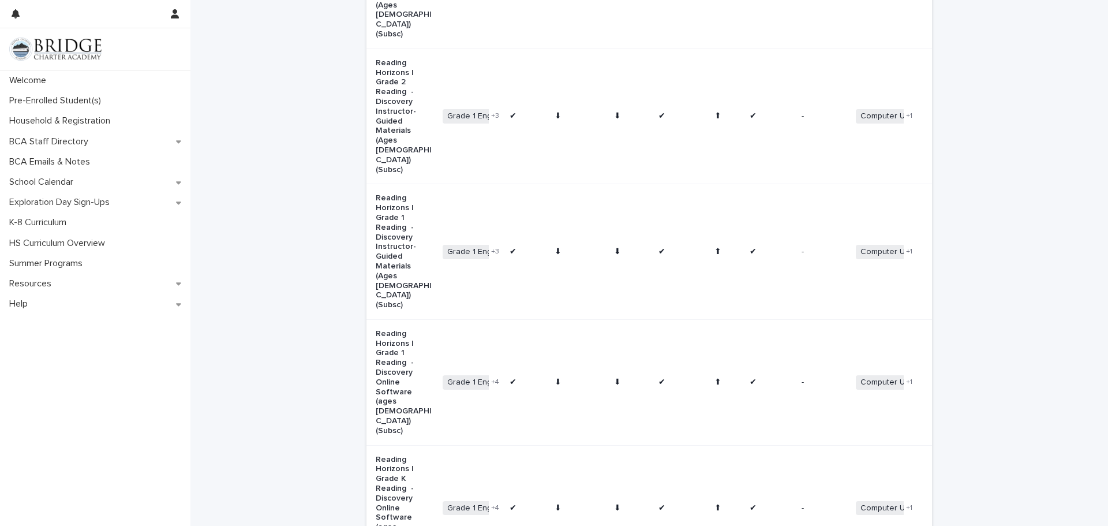
scroll to position [1019, 0]
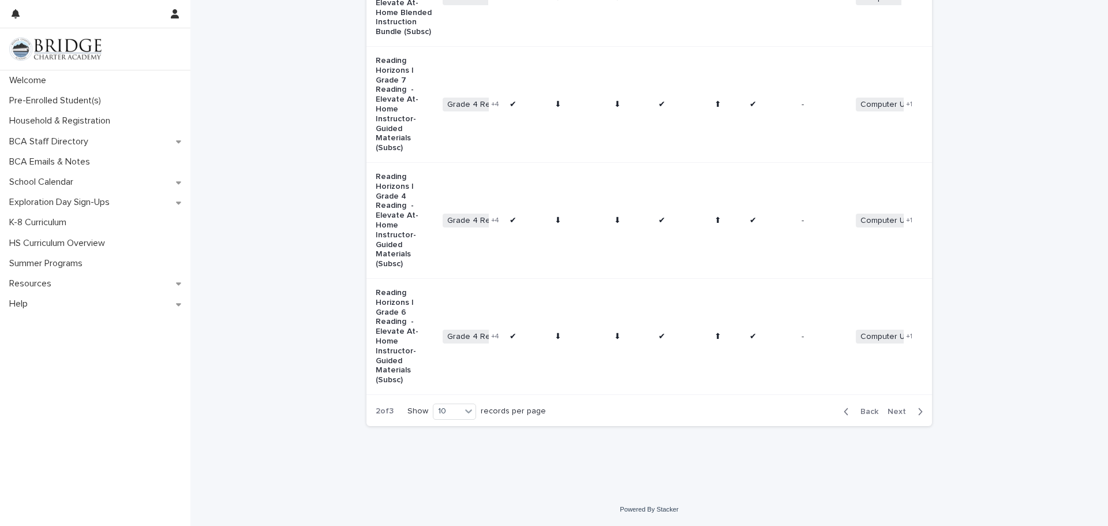
click at [916, 410] on div "button" at bounding box center [918, 411] width 10 height 10
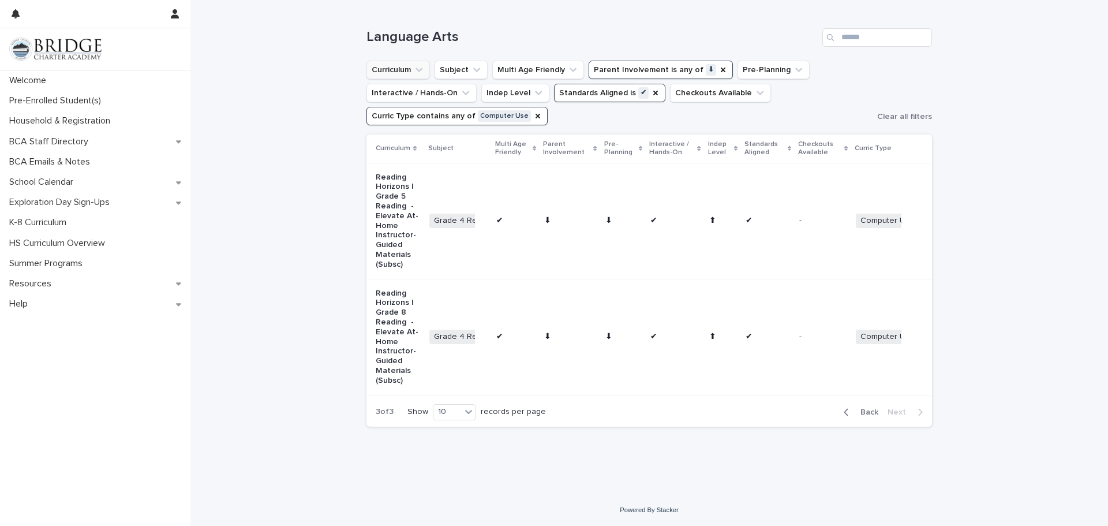
scroll to position [111, 0]
click at [947, 363] on div "Loading... Saving… Loading... Saving… Language Arts Curriculum Subject Multi Ag…" at bounding box center [648, 249] width 917 height 488
click at [31, 220] on p "K-8 Curriculum" at bounding box center [40, 222] width 71 height 11
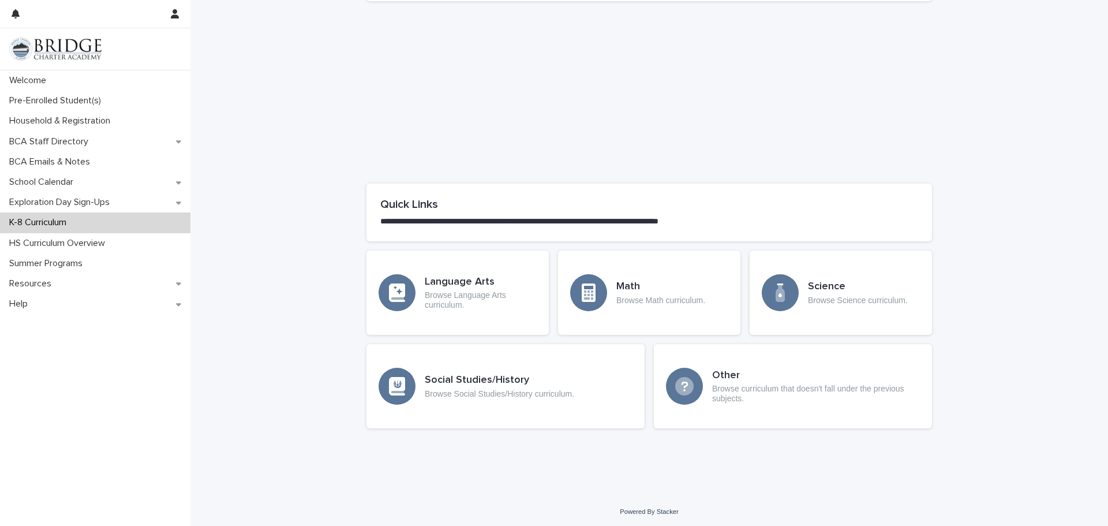
scroll to position [449, 0]
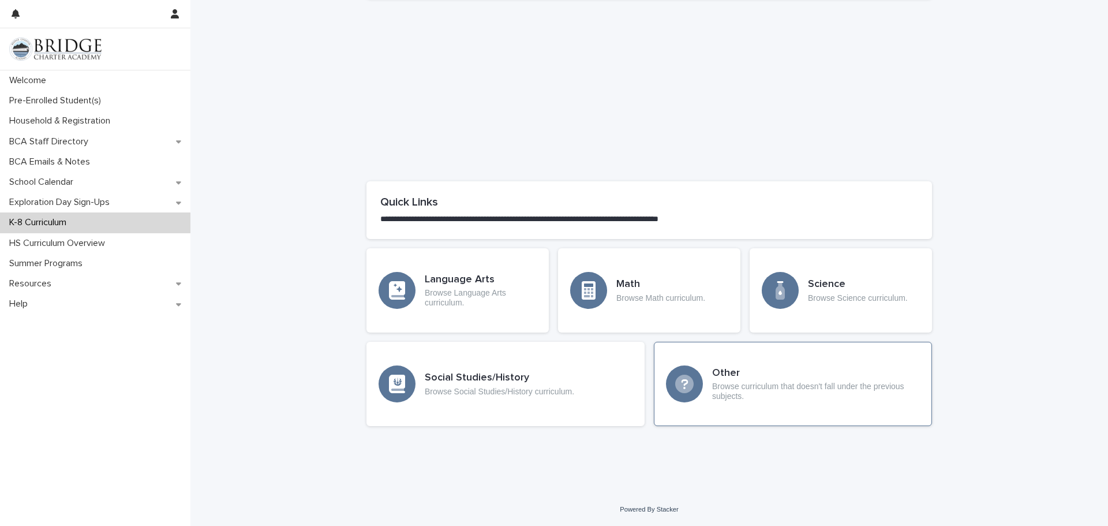
click at [752, 388] on p "Browse curriculum that doesn't fall under the previous subjects." at bounding box center [816, 391] width 208 height 20
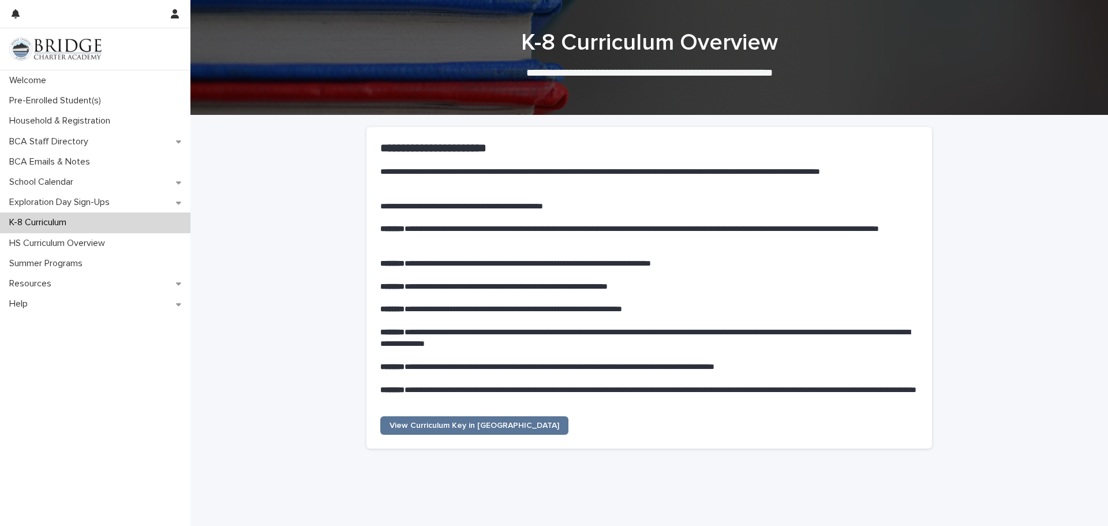
click at [1029, 302] on div "**********" at bounding box center [648, 528] width 917 height 827
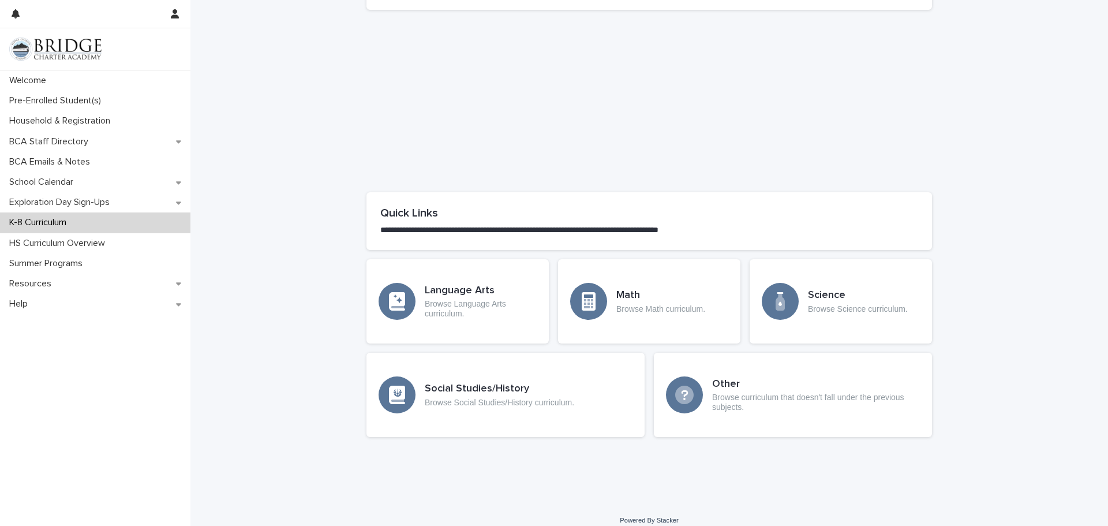
scroll to position [449, 0]
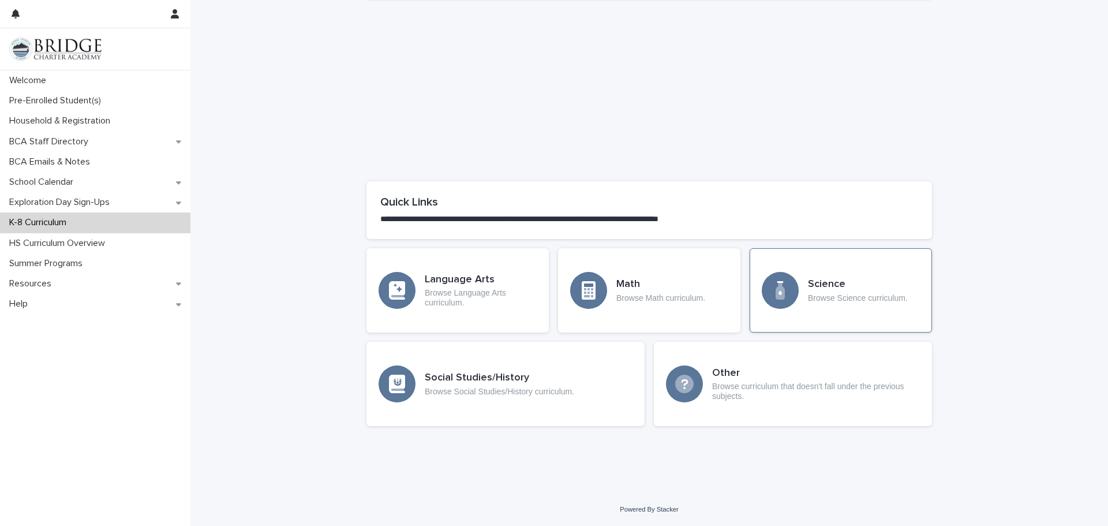
click at [894, 305] on div "Science Browse Science curriculum." at bounding box center [840, 290] width 182 height 84
